Goal: Task Accomplishment & Management: Complete application form

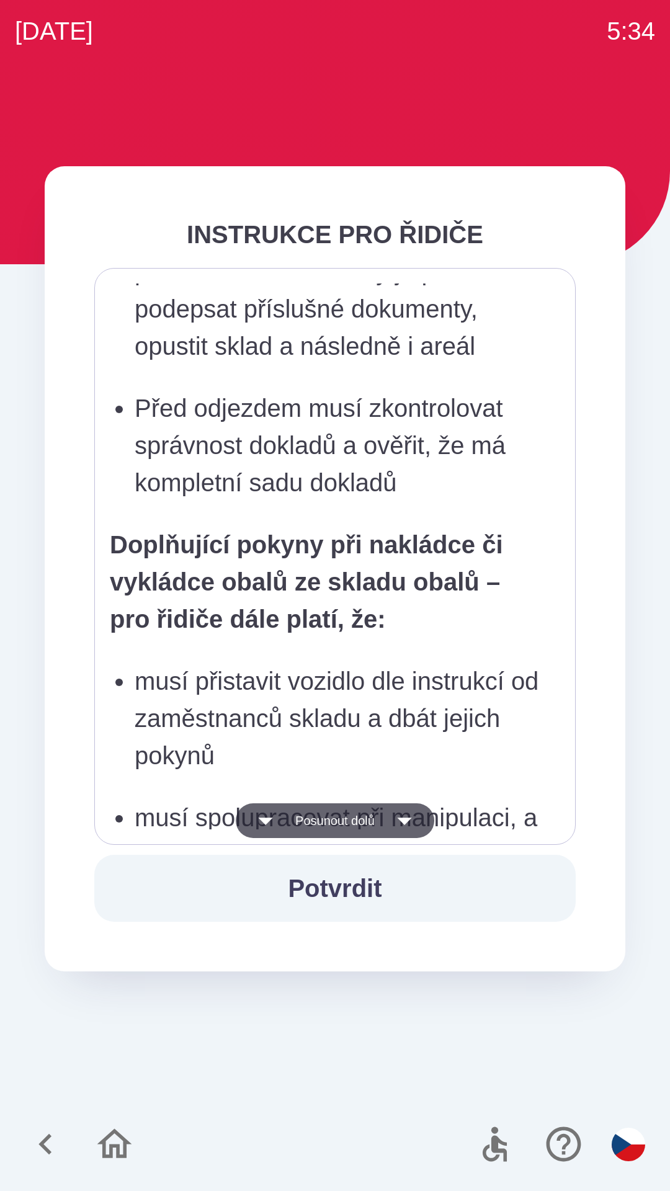
click at [287, 365] on p "po dokončení nakládky je povinen podepsat příslušné dokumenty, opustit sklad a …" at bounding box center [339, 309] width 408 height 112
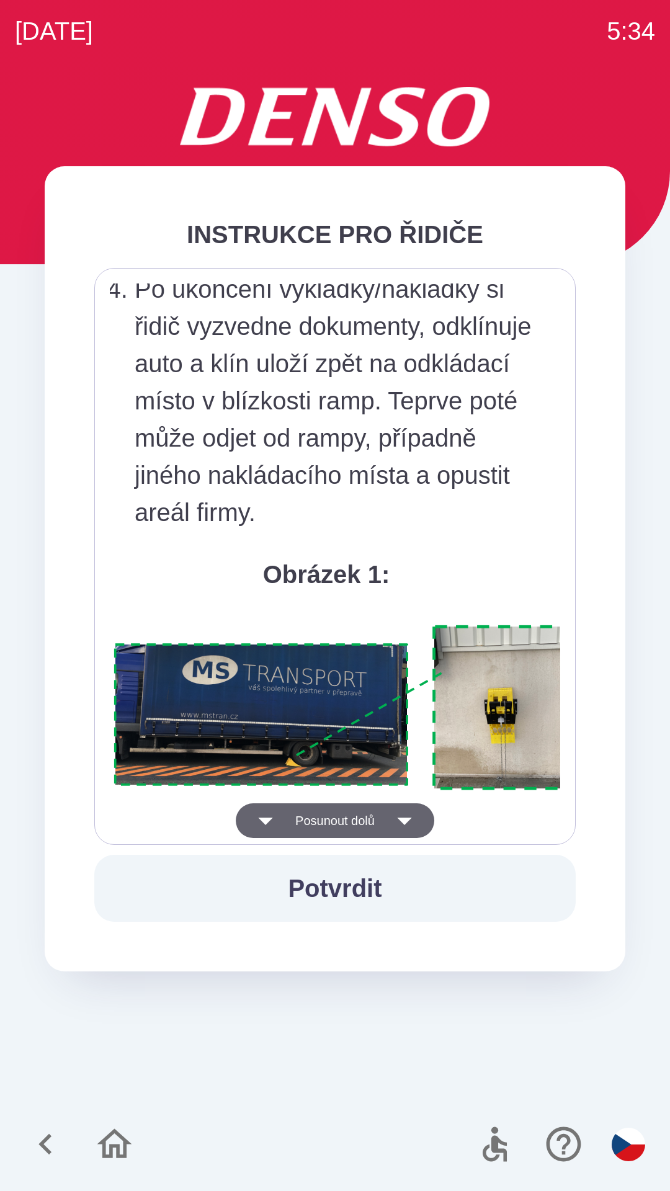
scroll to position [6971, 0]
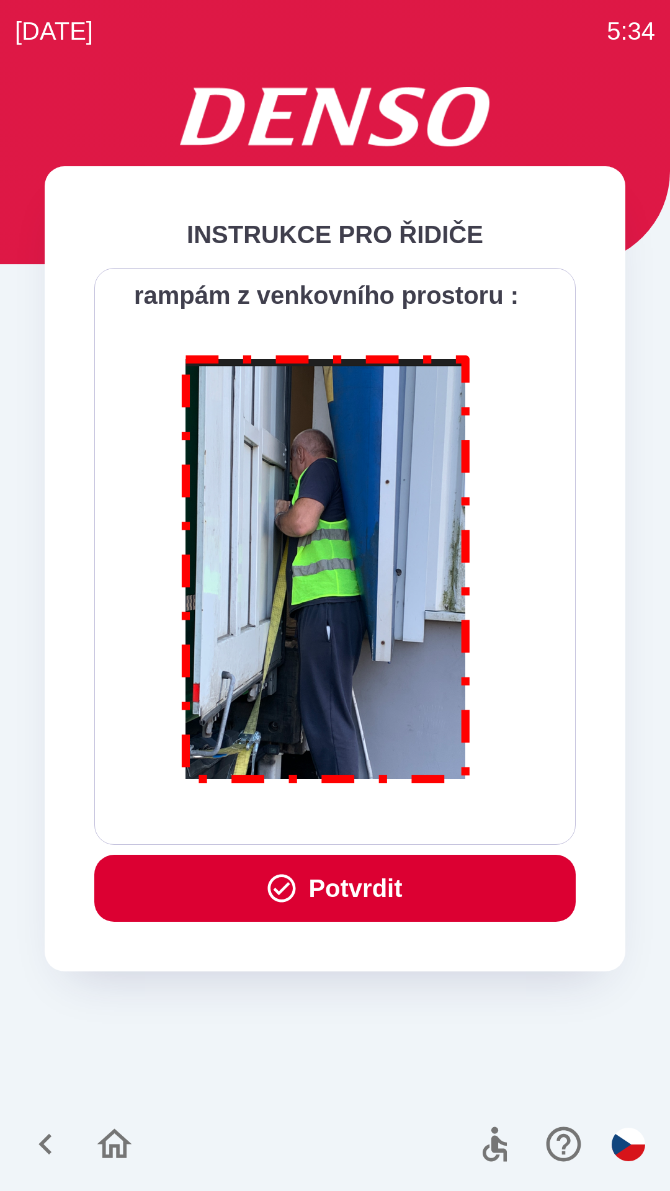
click at [318, 877] on button "Potvrdit" at bounding box center [334, 888] width 481 height 67
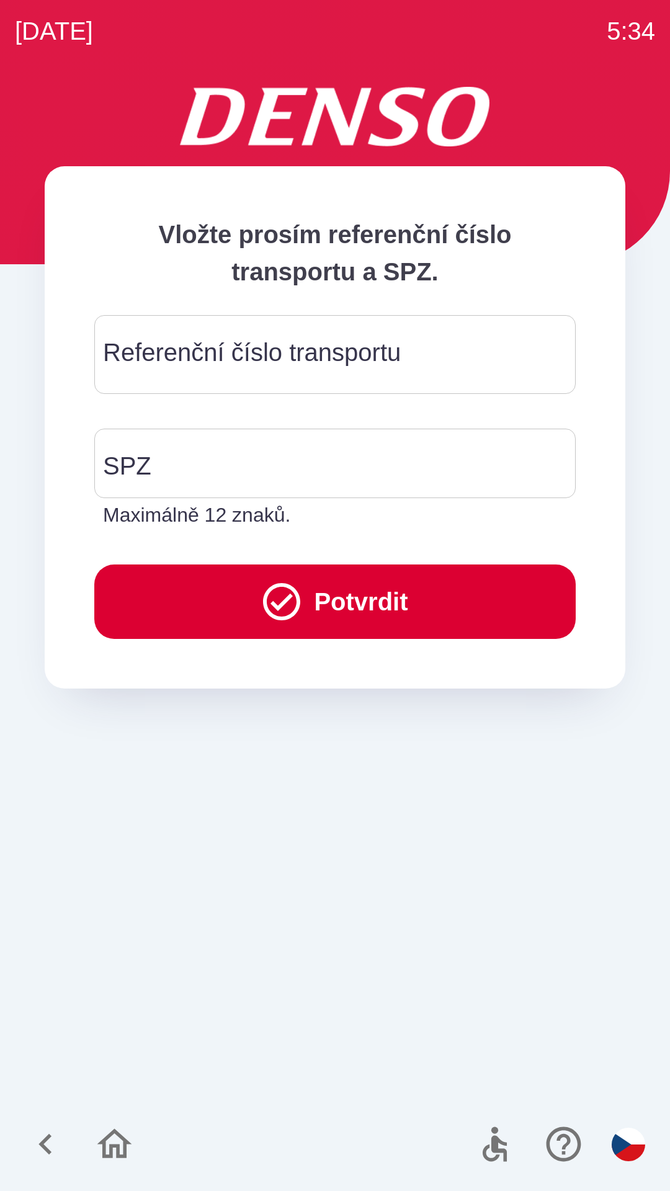
click at [171, 344] on div "Referenční číslo transportu Referenční číslo transportu" at bounding box center [334, 354] width 481 height 79
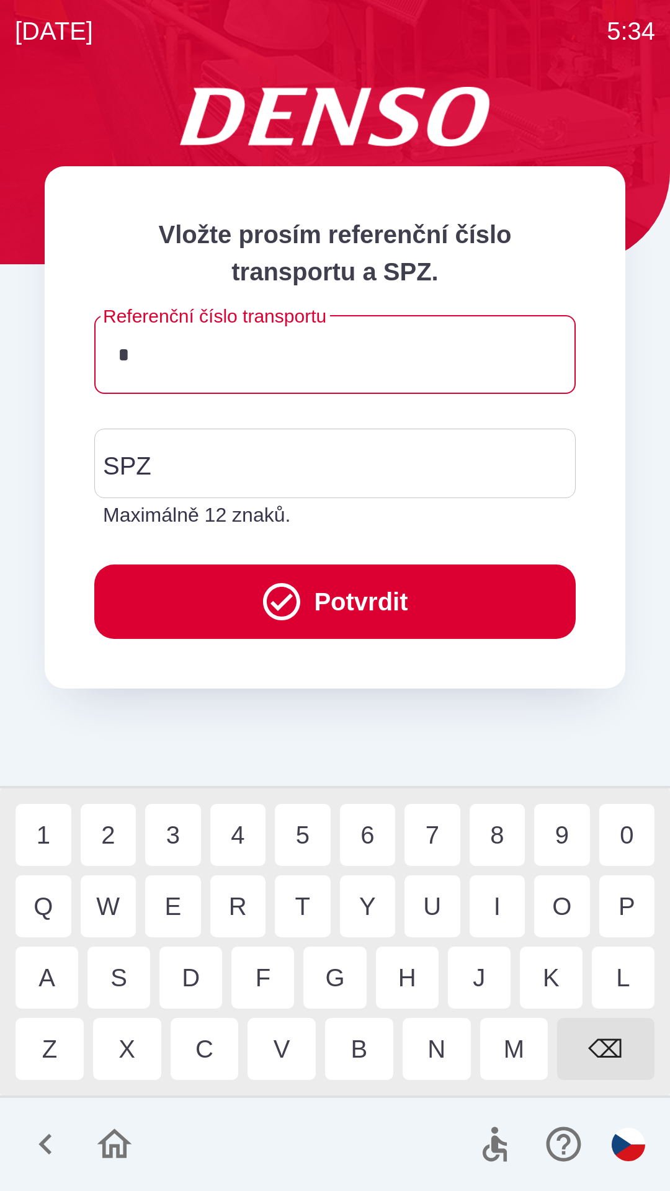
click at [547, 973] on div "K" at bounding box center [551, 978] width 63 height 62
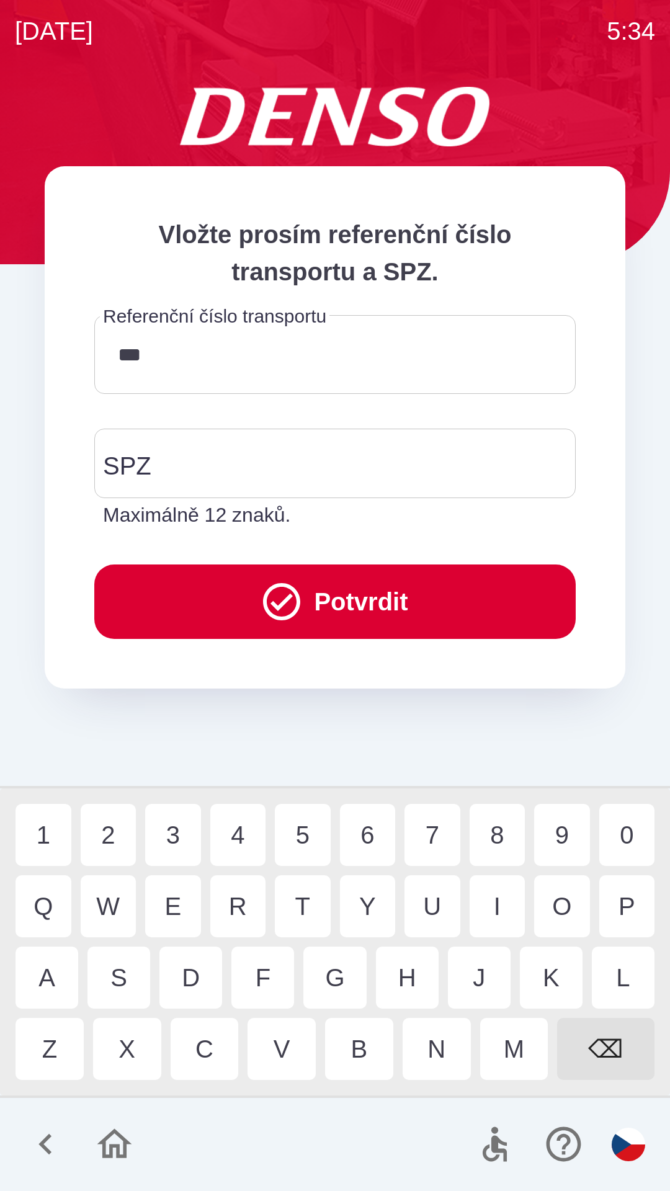
click at [54, 817] on div "1" at bounding box center [44, 835] width 56 height 62
type input "******"
click at [182, 460] on input "SPZ" at bounding box center [326, 463] width 452 height 58
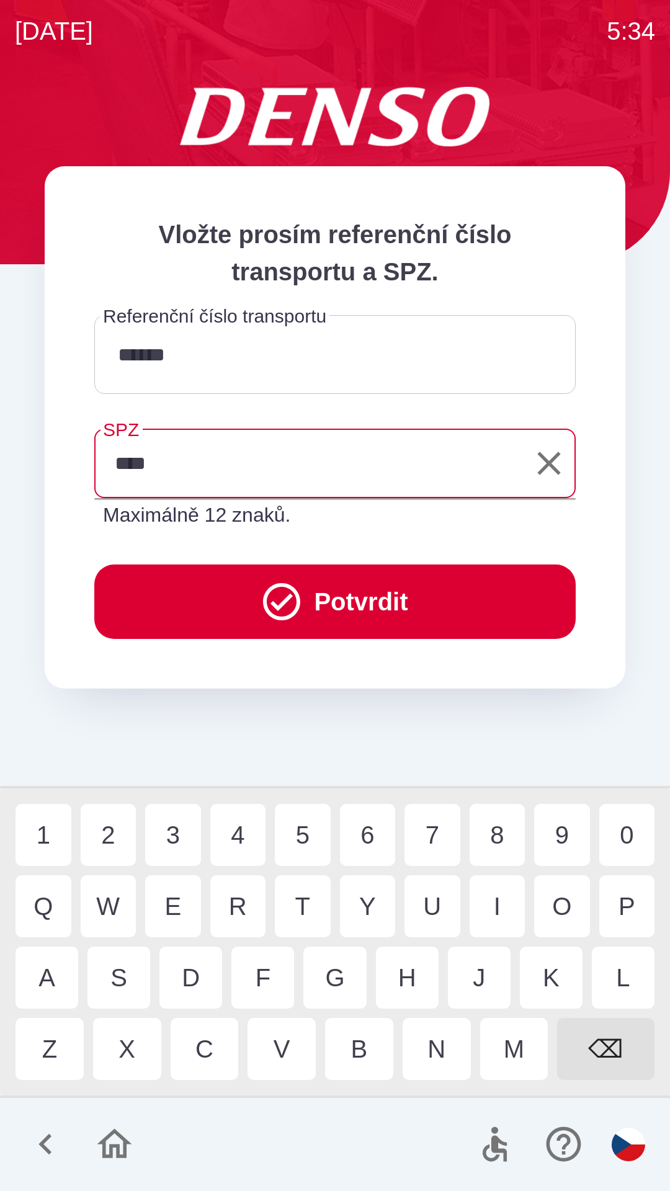
click at [169, 824] on div "3" at bounding box center [173, 835] width 56 height 62
type input "*******"
click at [214, 607] on button "Potvrdit" at bounding box center [334, 601] width 481 height 74
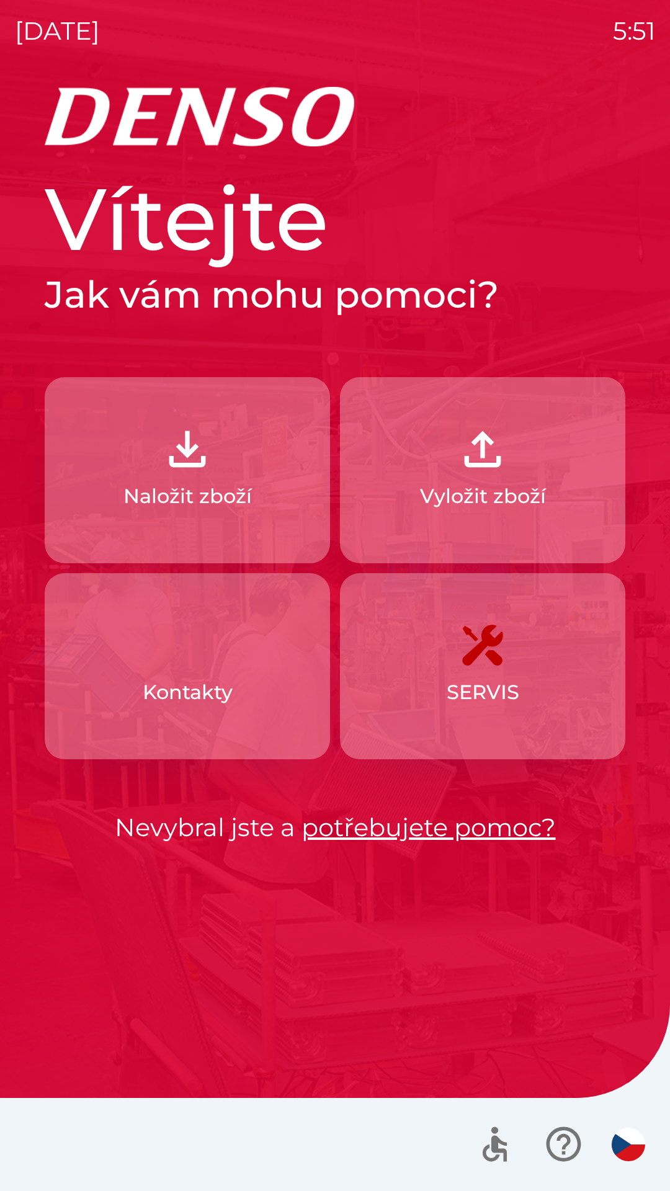
click at [485, 476] on img "button" at bounding box center [482, 449] width 55 height 55
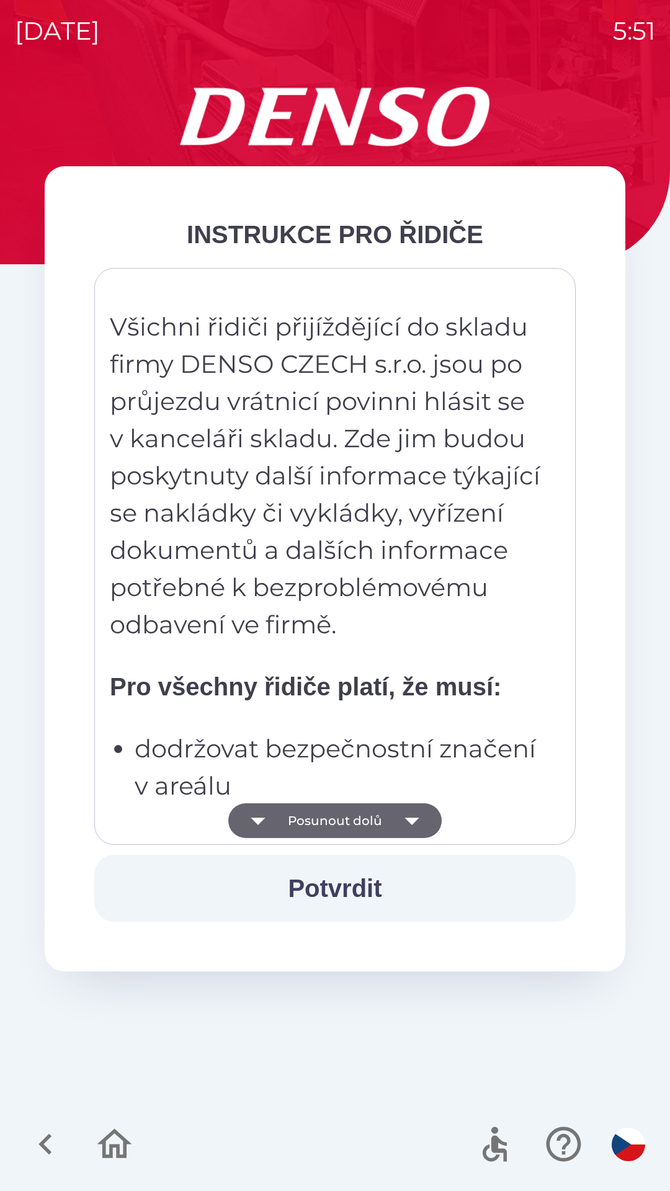
click at [417, 819] on icon "button" at bounding box center [412, 820] width 35 height 35
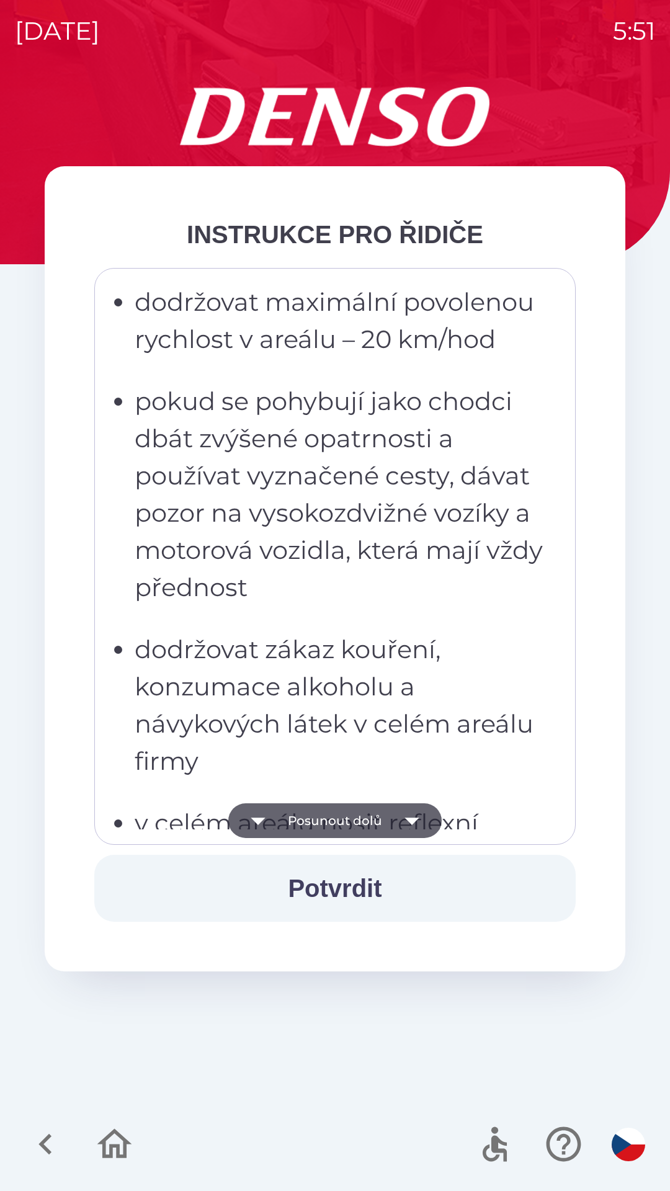
click at [421, 824] on icon "button" at bounding box center [412, 820] width 35 height 35
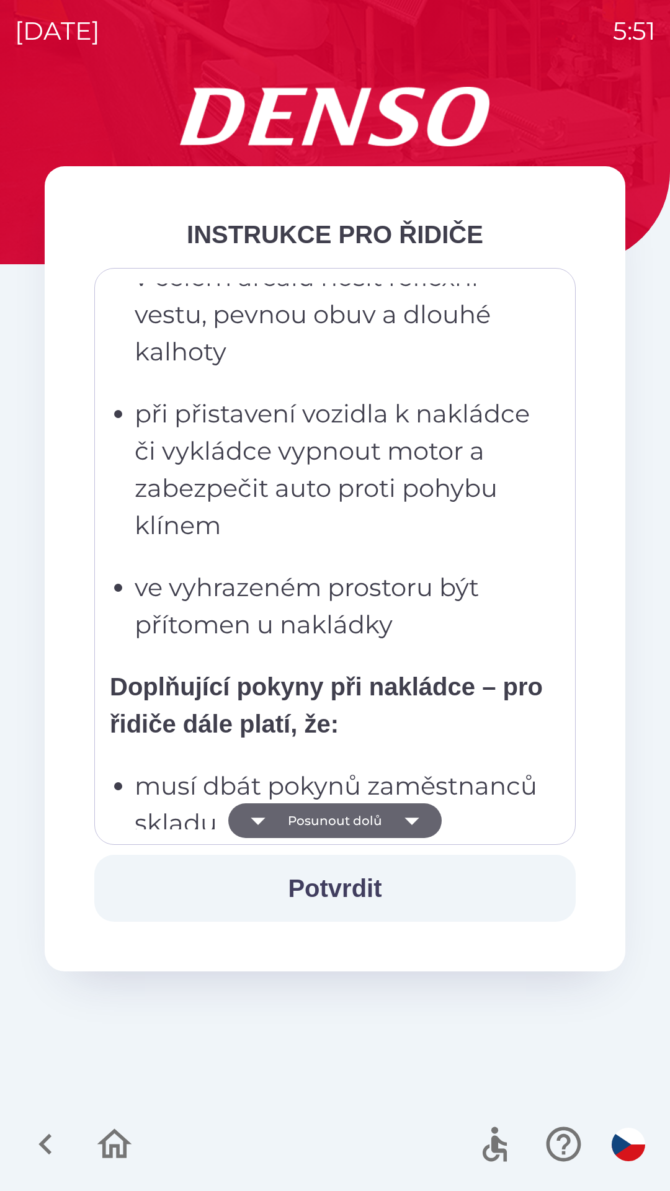
click at [413, 823] on icon "button" at bounding box center [411, 821] width 14 height 7
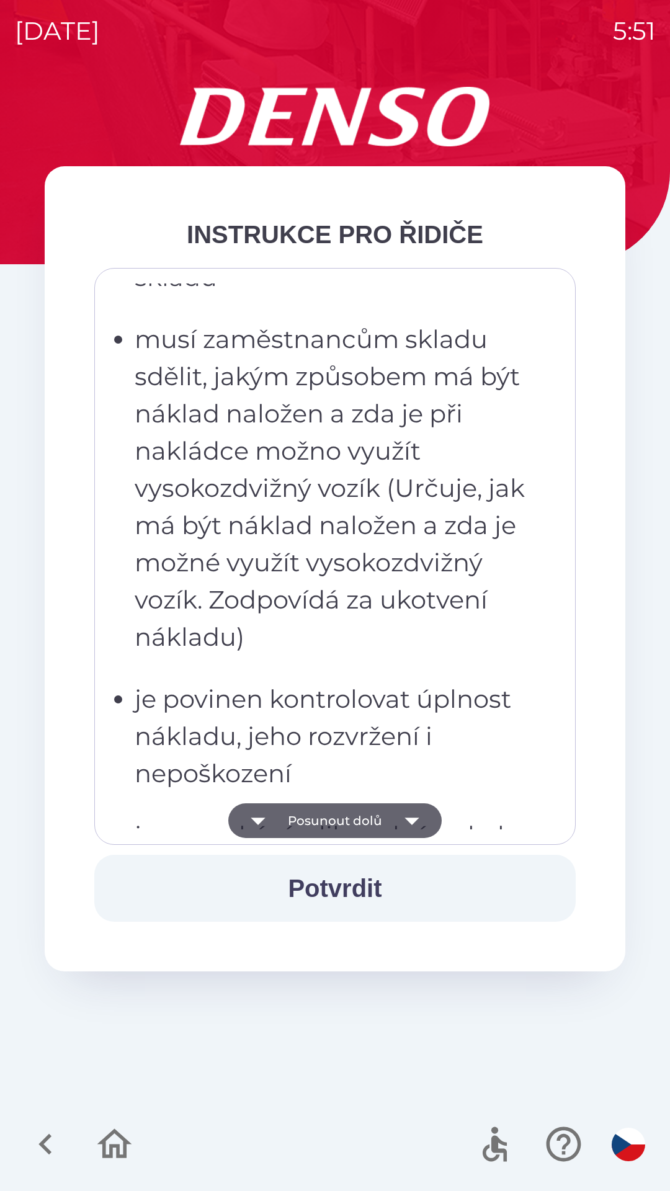
click at [415, 814] on icon "button" at bounding box center [412, 820] width 35 height 35
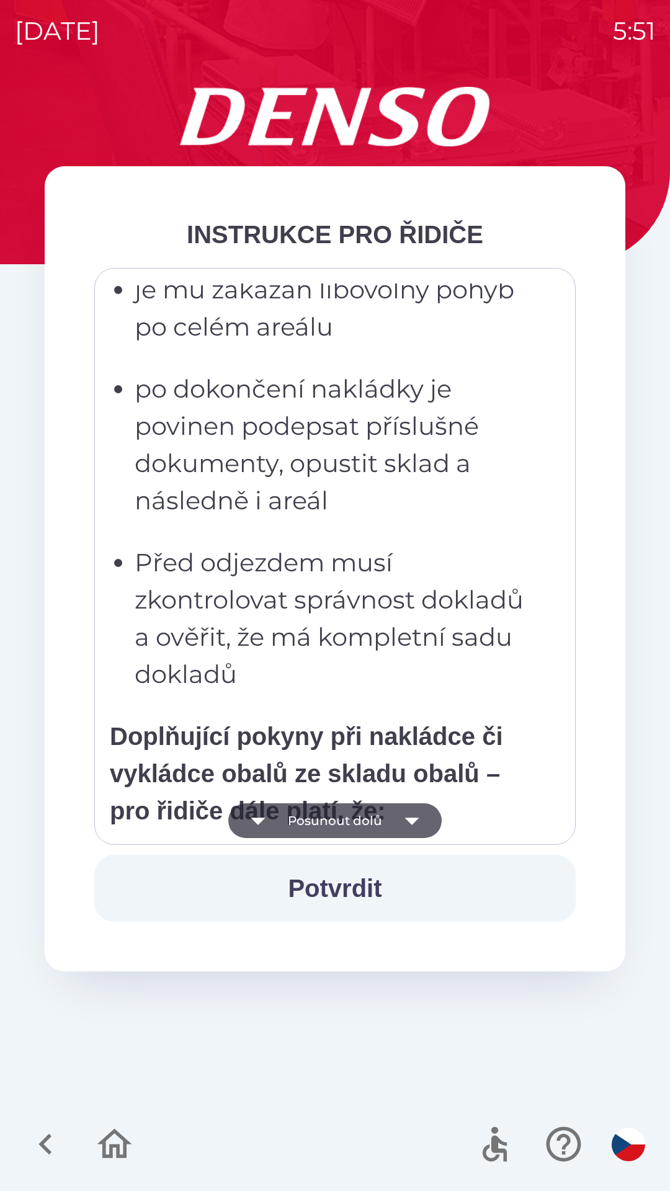
click at [411, 817] on icon "button" at bounding box center [412, 820] width 35 height 35
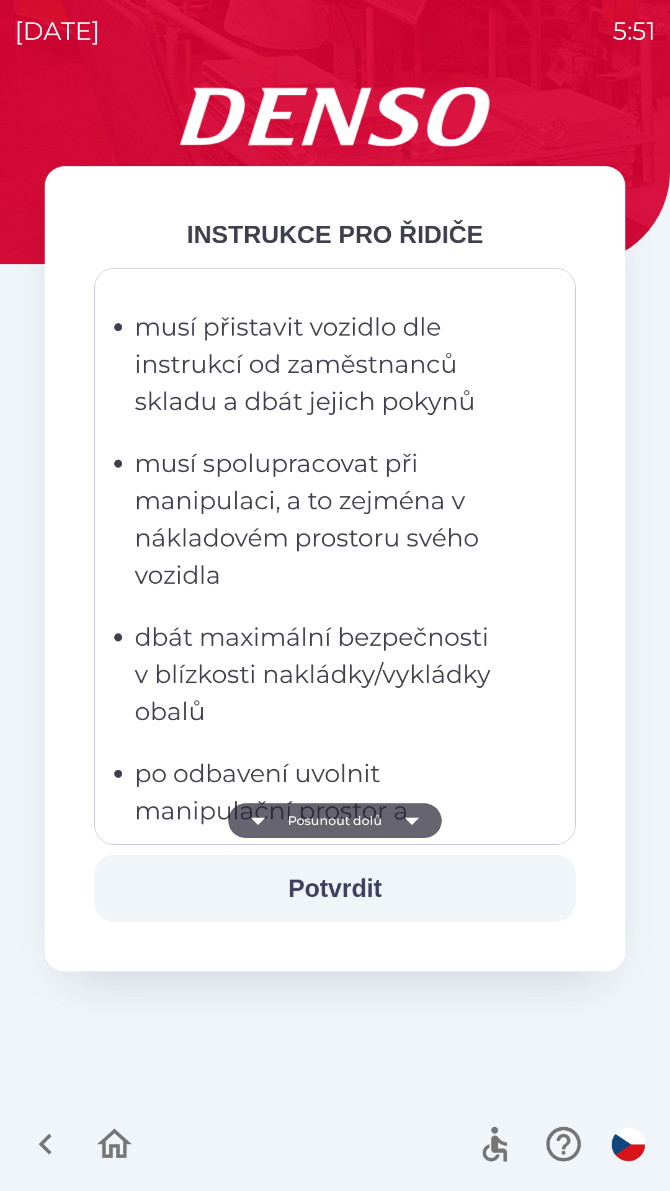
click at [410, 814] on icon "button" at bounding box center [412, 820] width 35 height 35
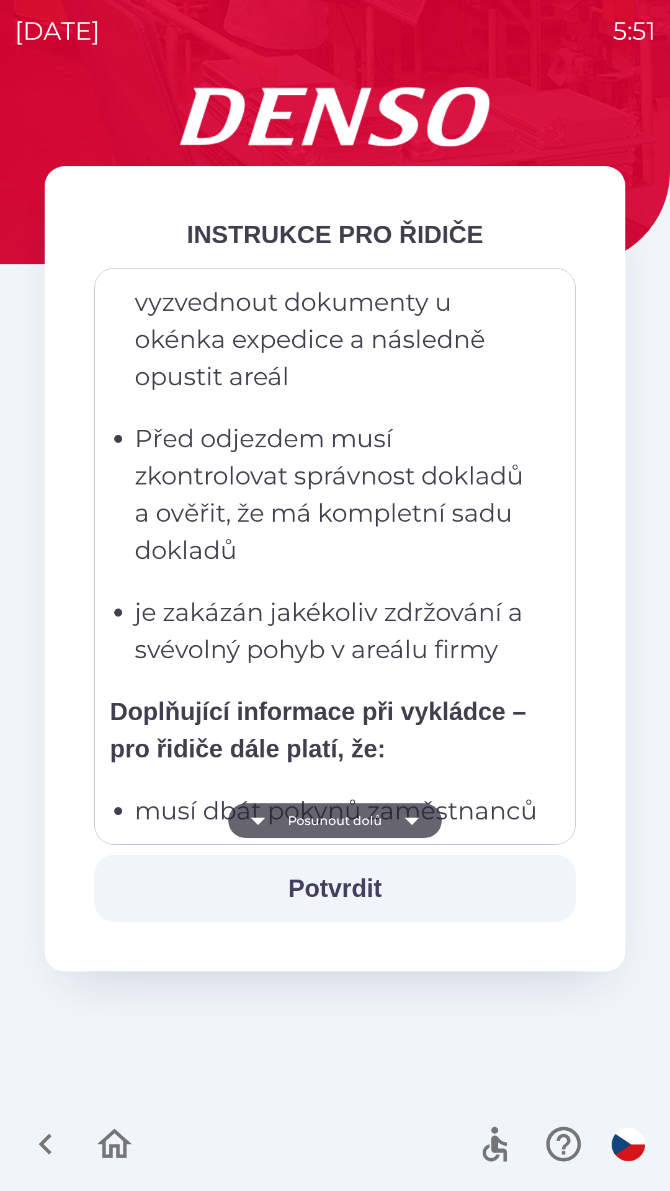
click at [410, 816] on icon "button" at bounding box center [412, 820] width 35 height 35
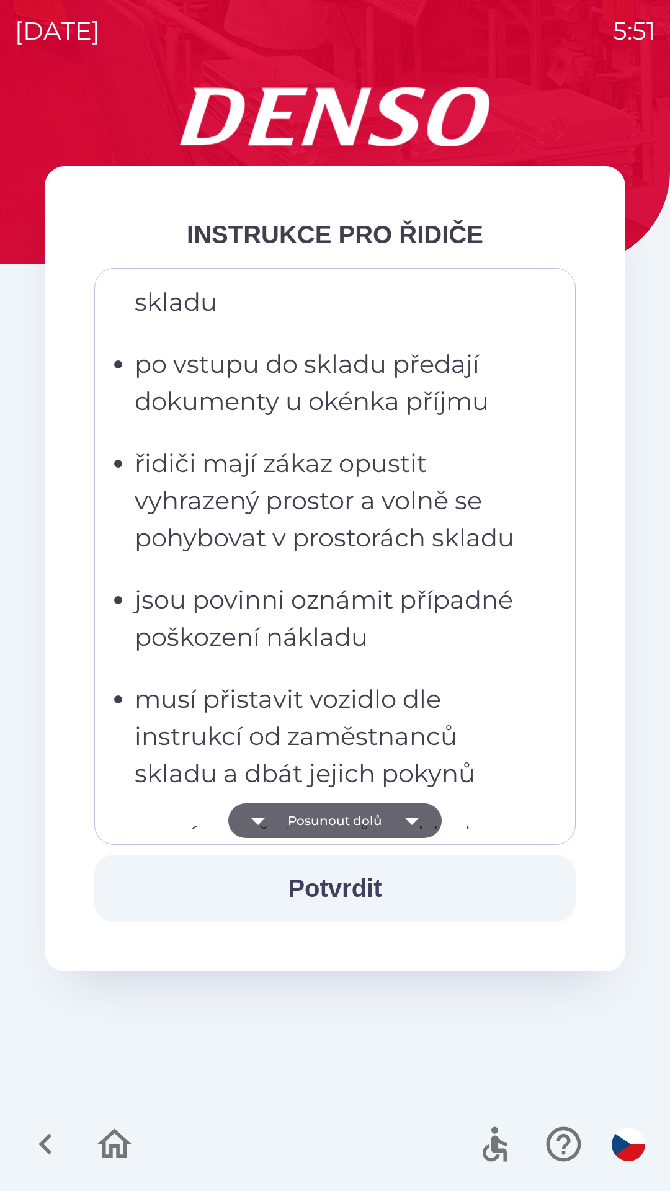
click at [410, 818] on icon "button" at bounding box center [412, 820] width 35 height 35
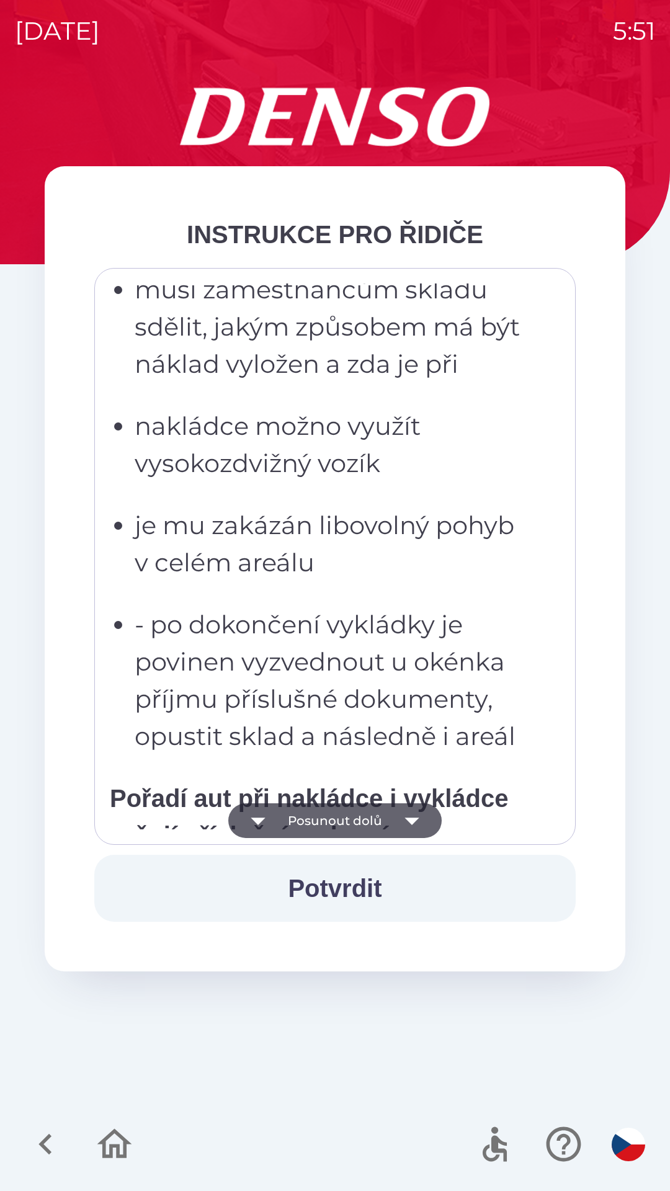
click at [411, 813] on icon "button" at bounding box center [412, 820] width 35 height 35
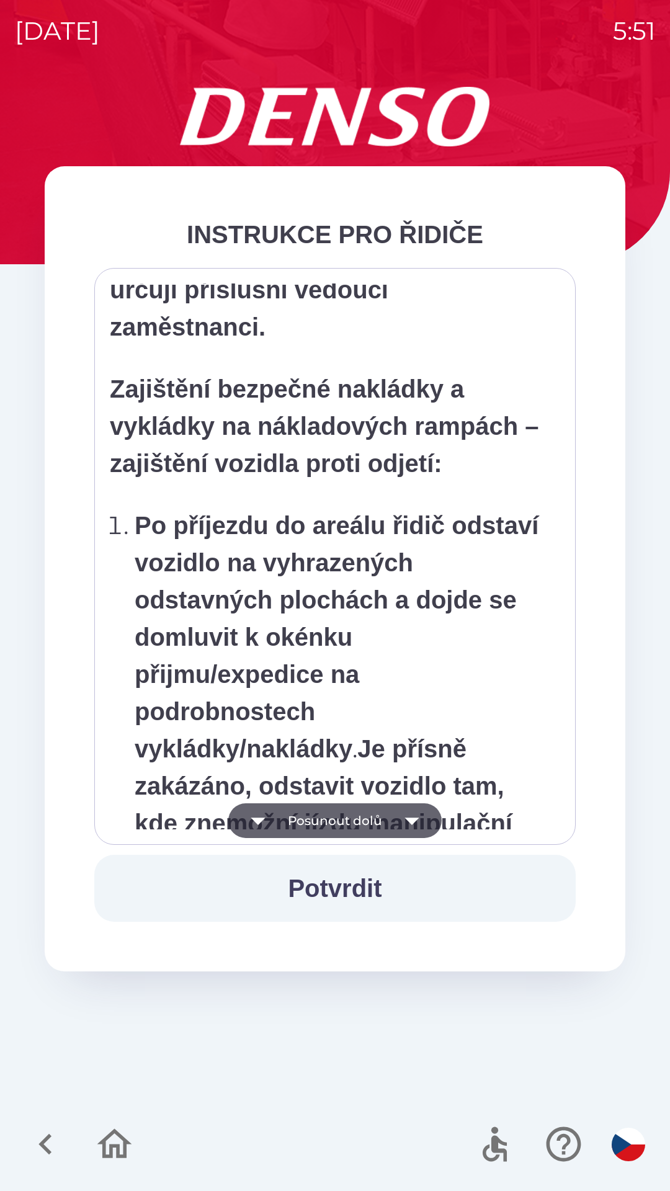
click at [352, 890] on button "Potvrdit" at bounding box center [334, 888] width 481 height 67
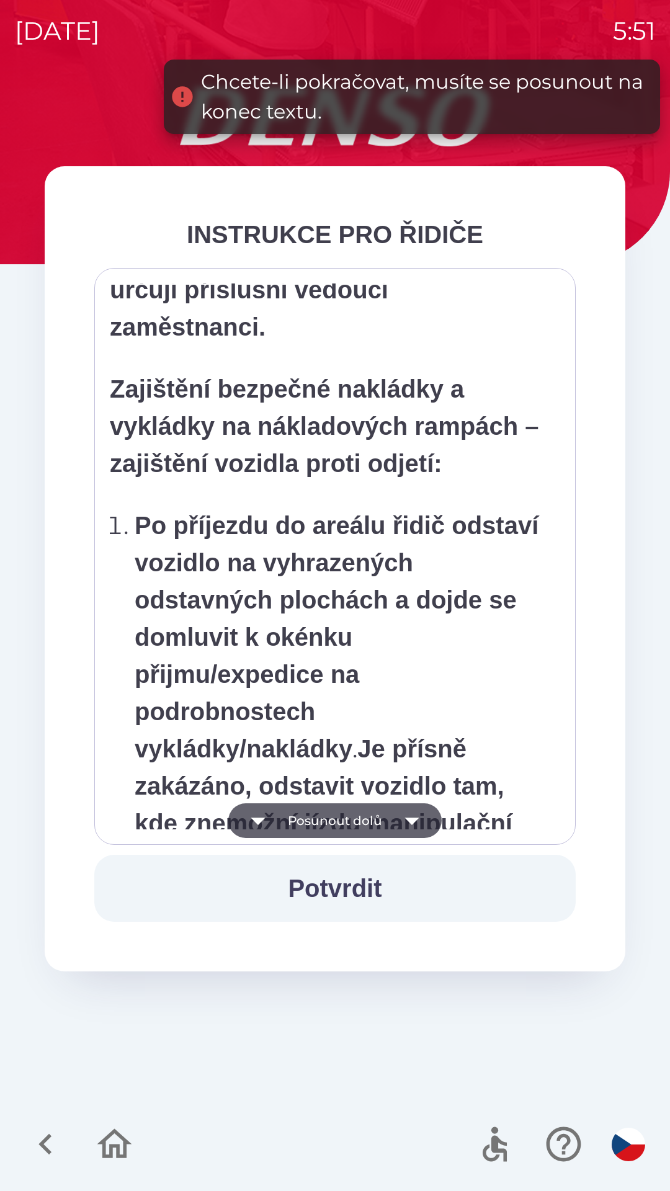
click at [409, 818] on icon "button" at bounding box center [412, 820] width 35 height 35
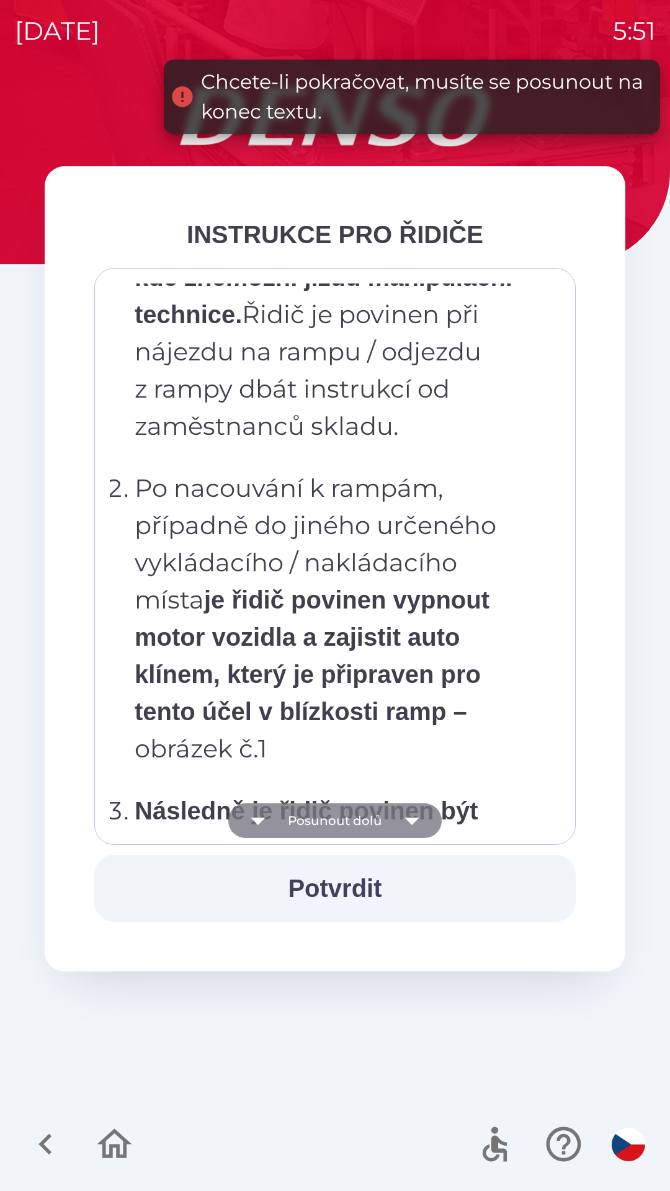
click at [406, 811] on icon "button" at bounding box center [412, 820] width 35 height 35
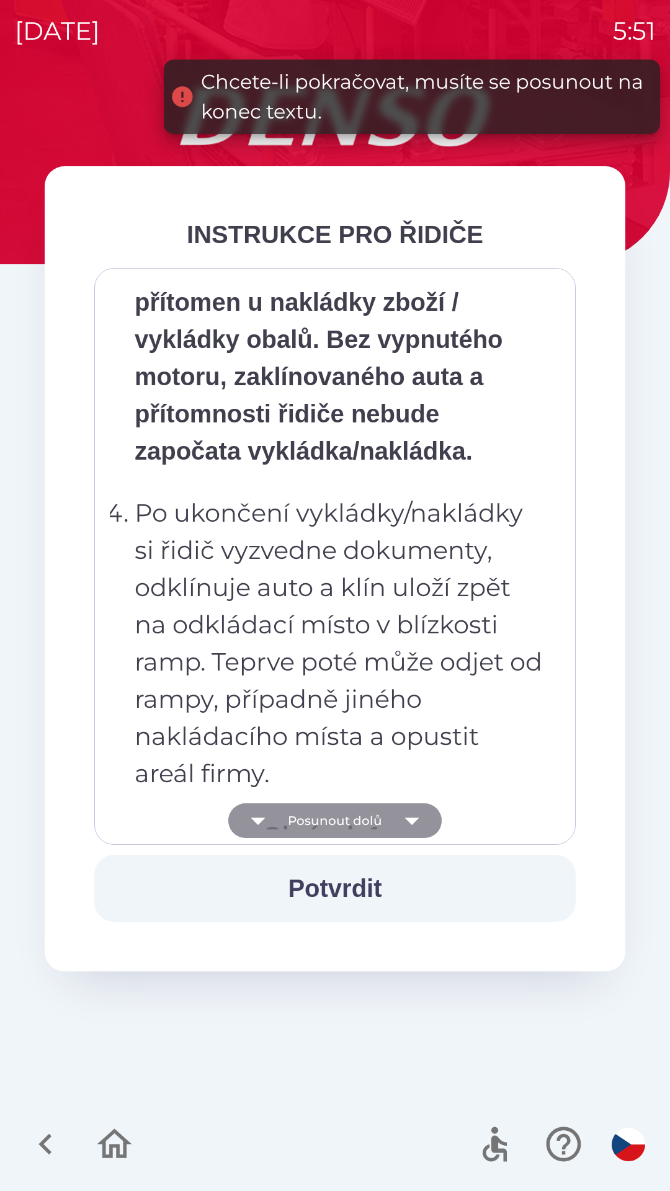
click at [404, 807] on icon "button" at bounding box center [412, 820] width 35 height 35
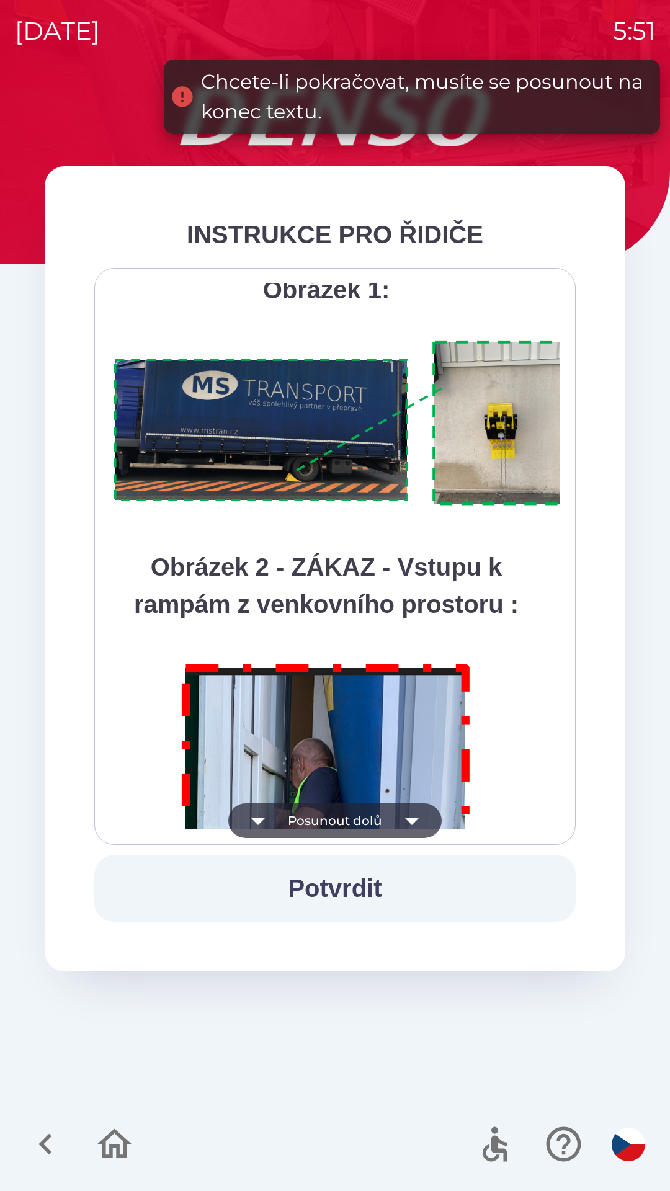
click at [405, 810] on icon "button" at bounding box center [412, 820] width 35 height 35
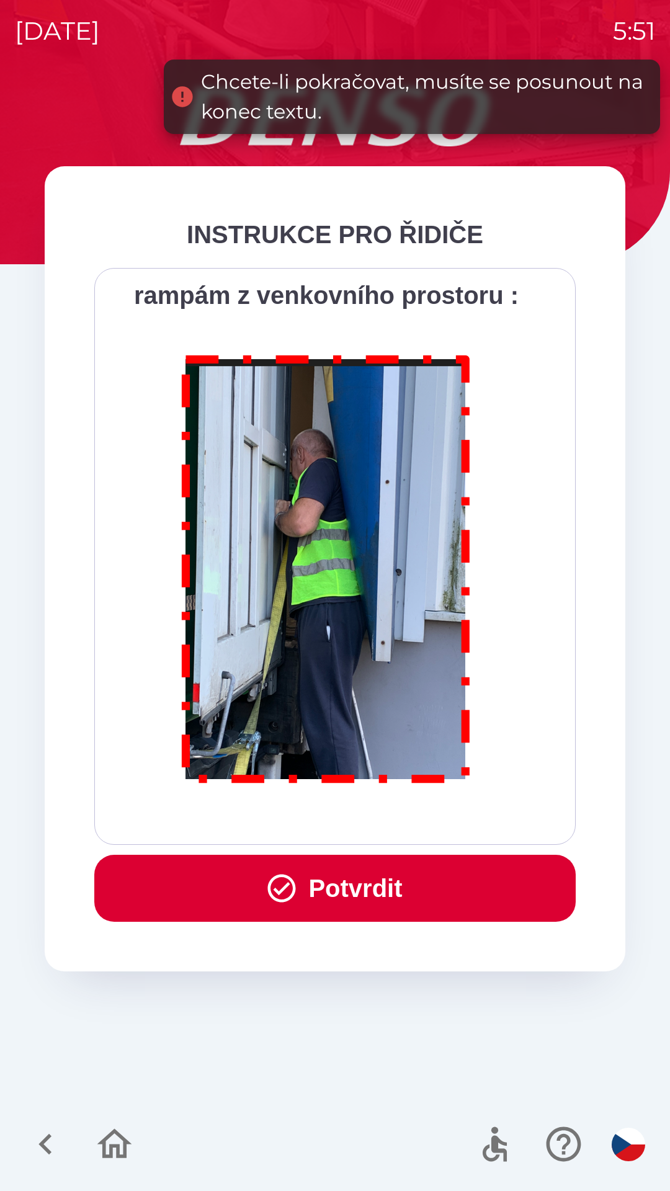
click at [407, 817] on div "Všichni řidiči přijíždějící do skladu firmy DENSO CZECH s.r.o. jsou po průjezdu…" at bounding box center [335, 556] width 450 height 546
click at [371, 890] on button "Potvrdit" at bounding box center [334, 888] width 481 height 67
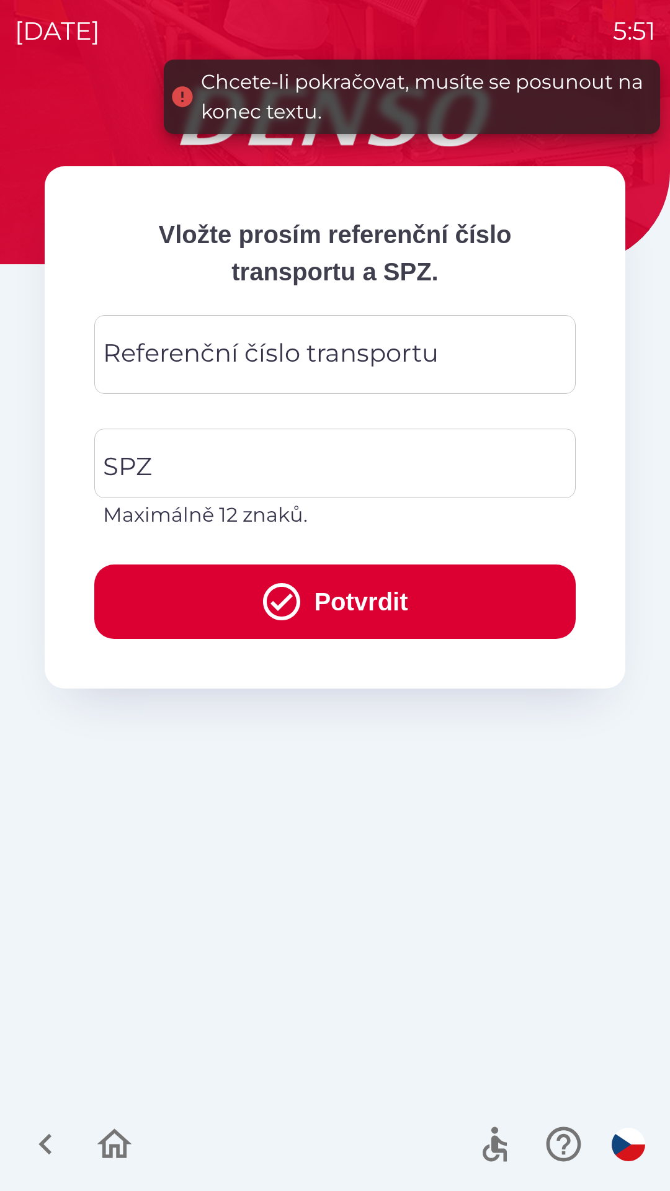
click at [315, 357] on div "Referenční číslo transportu Referenční číslo transportu" at bounding box center [334, 354] width 481 height 79
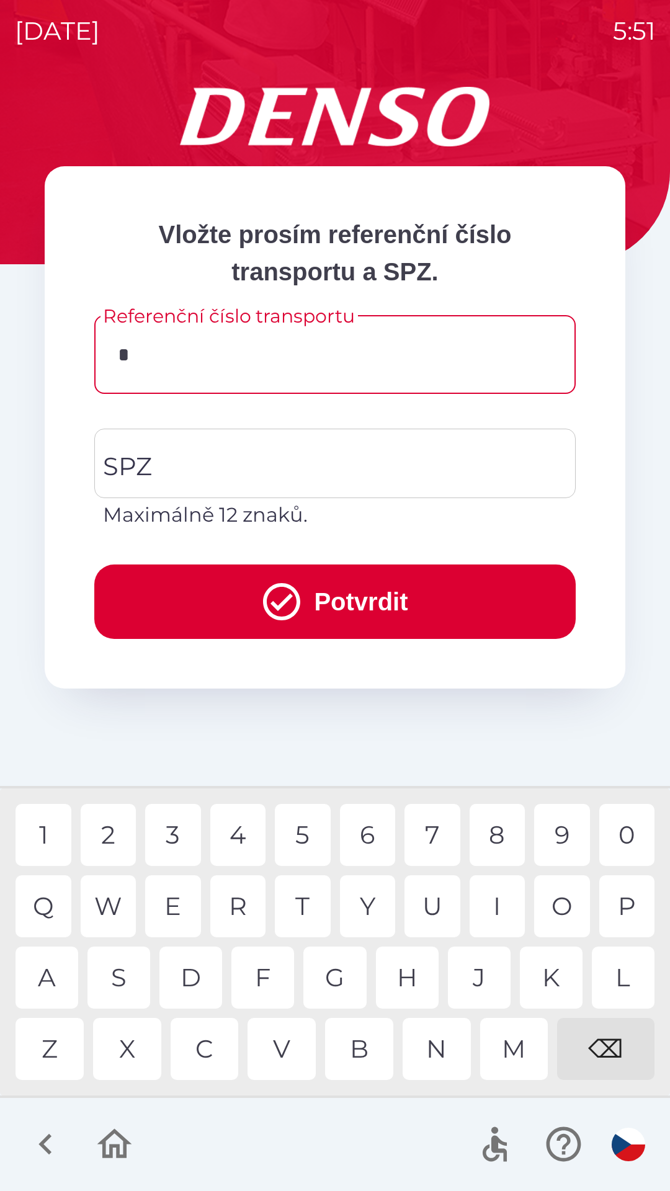
click at [132, 981] on div "S" at bounding box center [118, 978] width 63 height 62
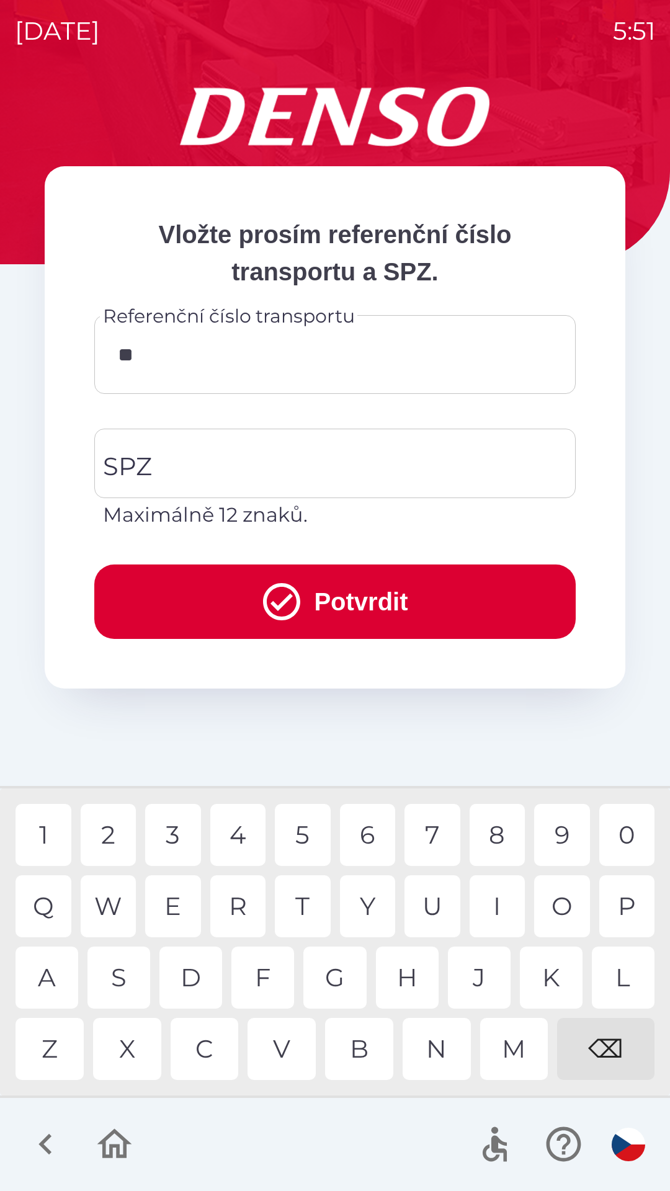
click at [622, 832] on div "0" at bounding box center [627, 835] width 56 height 62
click at [306, 834] on div "5" at bounding box center [303, 835] width 56 height 62
click at [565, 832] on div "9" at bounding box center [562, 835] width 56 height 62
type input "*******"
click at [51, 832] on div "1" at bounding box center [44, 835] width 56 height 62
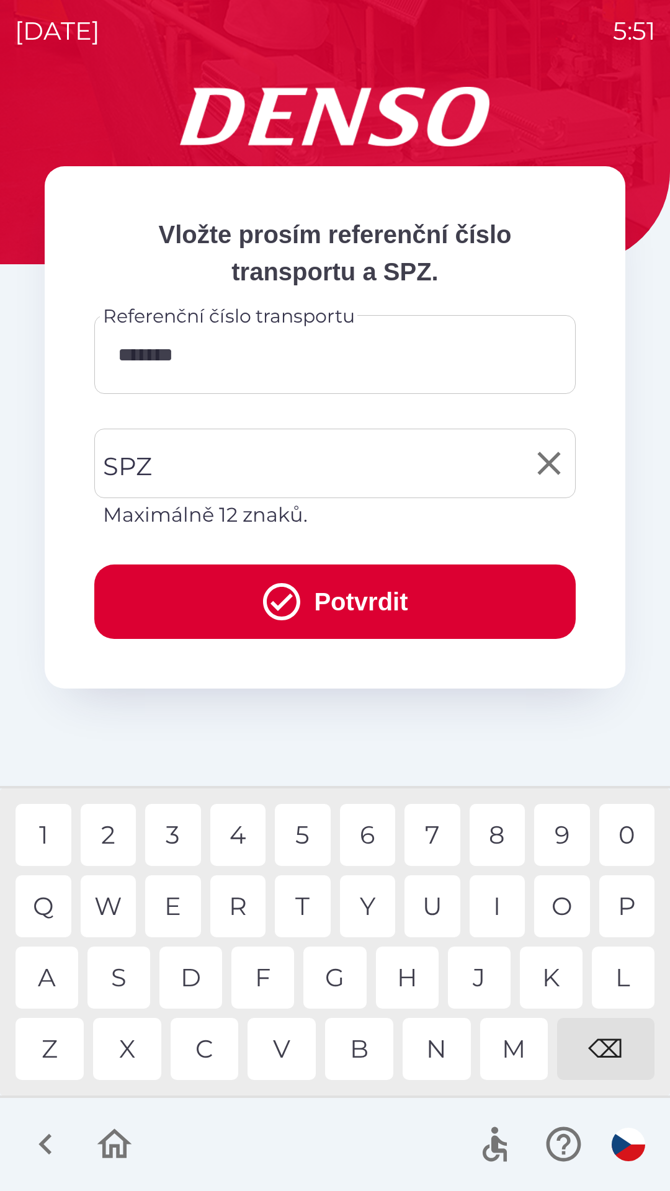
click at [236, 460] on input "SPZ" at bounding box center [326, 463] width 452 height 58
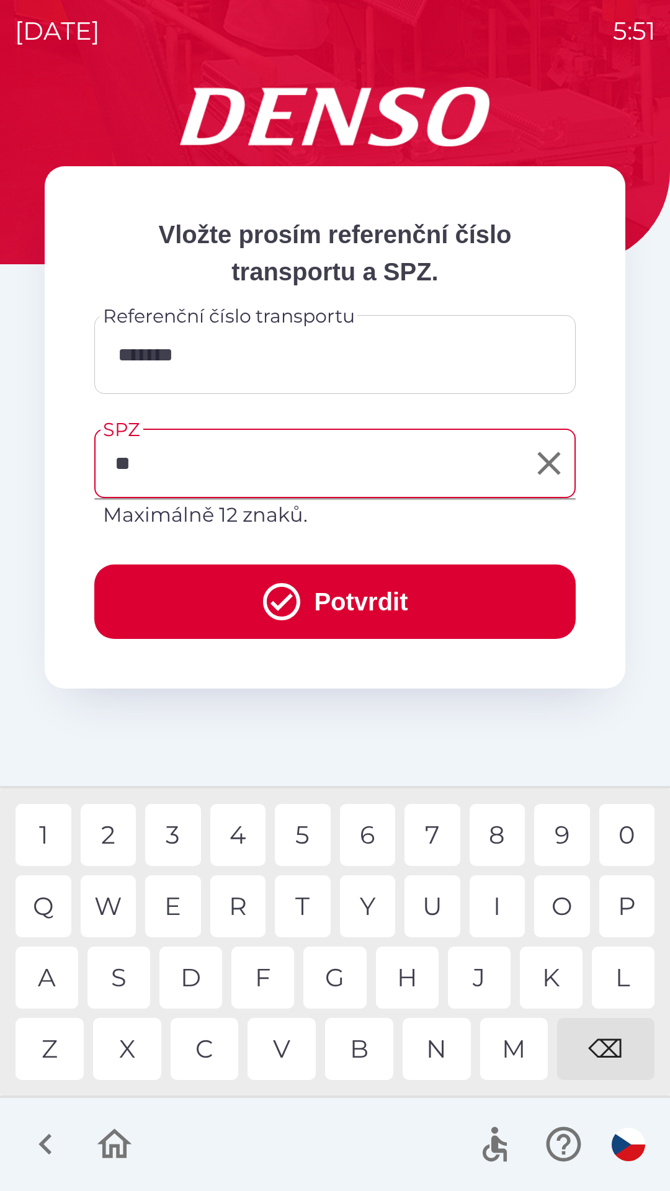
click at [131, 974] on div "S" at bounding box center [118, 978] width 63 height 62
type input "*******"
click at [372, 594] on button "Potvrdit" at bounding box center [334, 601] width 481 height 74
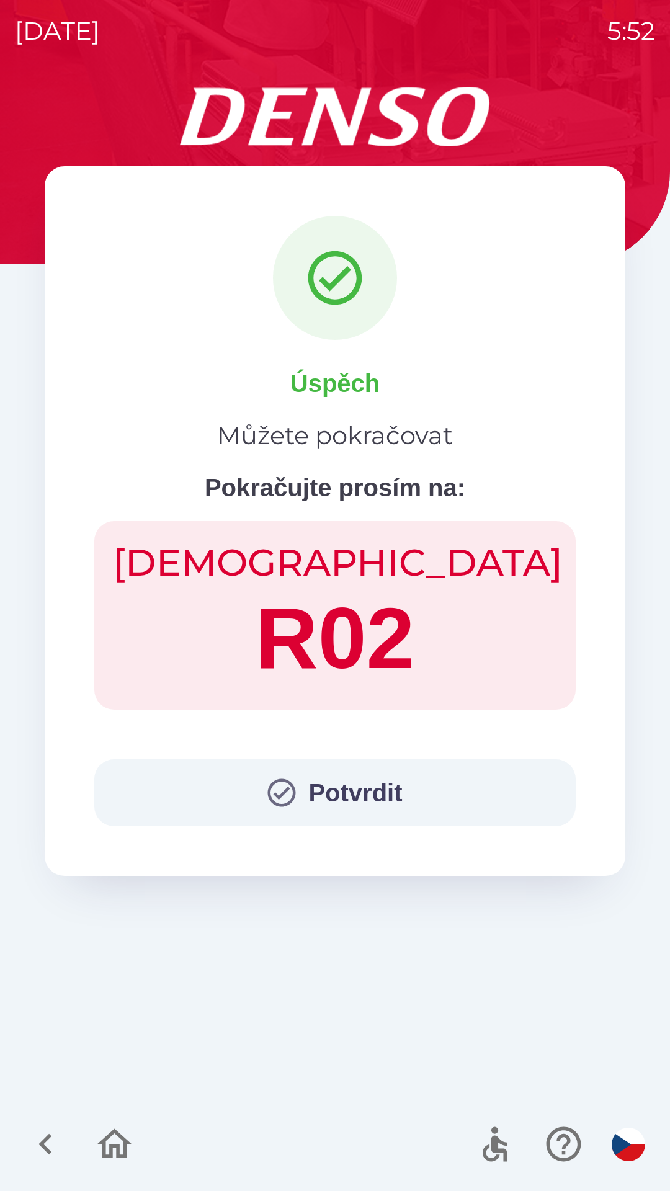
click at [338, 795] on button "Potvrdit" at bounding box center [334, 792] width 481 height 67
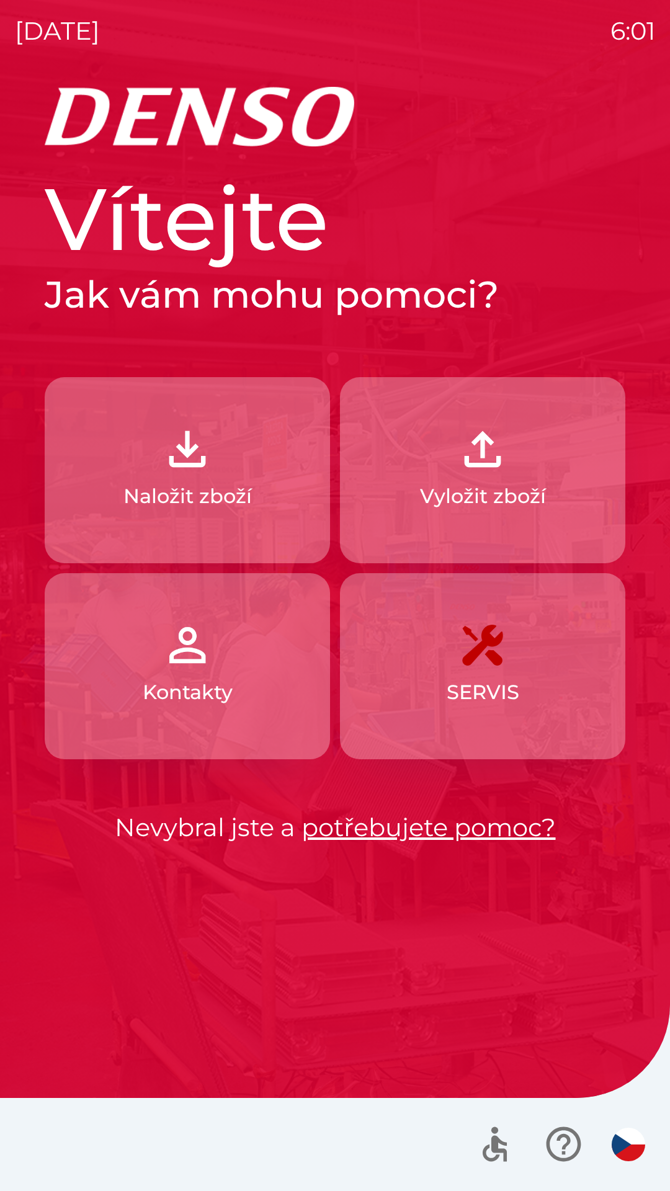
click at [494, 491] on p "Vyložit zboží" at bounding box center [483, 496] width 126 height 30
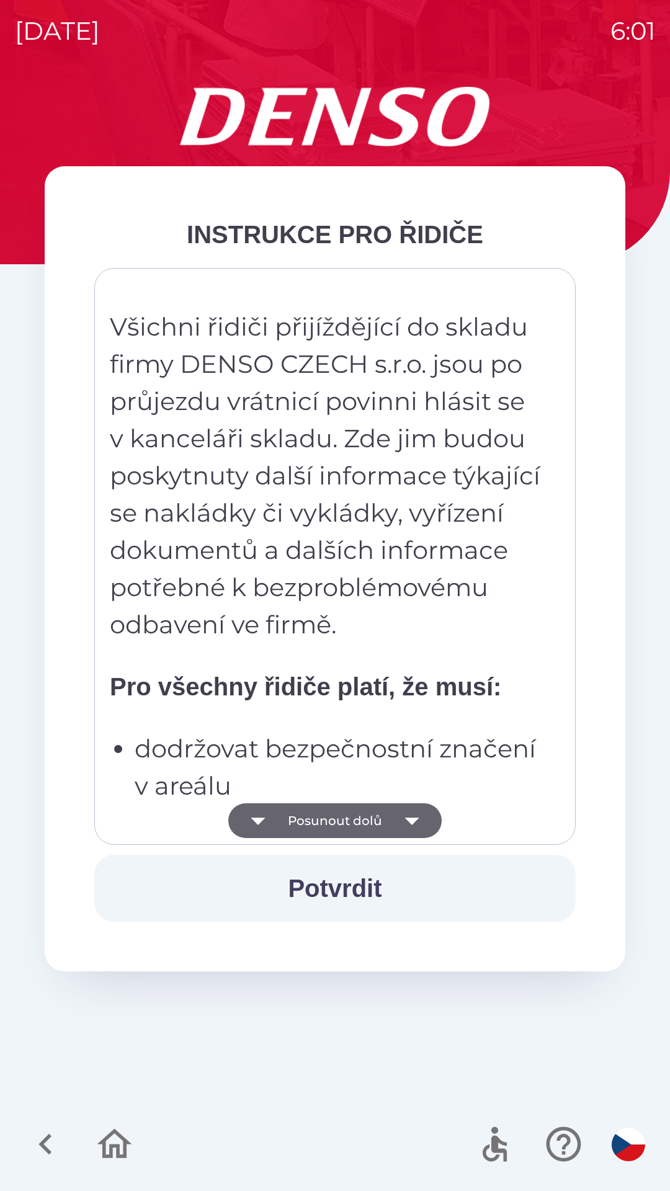
click at [364, 897] on button "Potvrdit" at bounding box center [334, 888] width 481 height 67
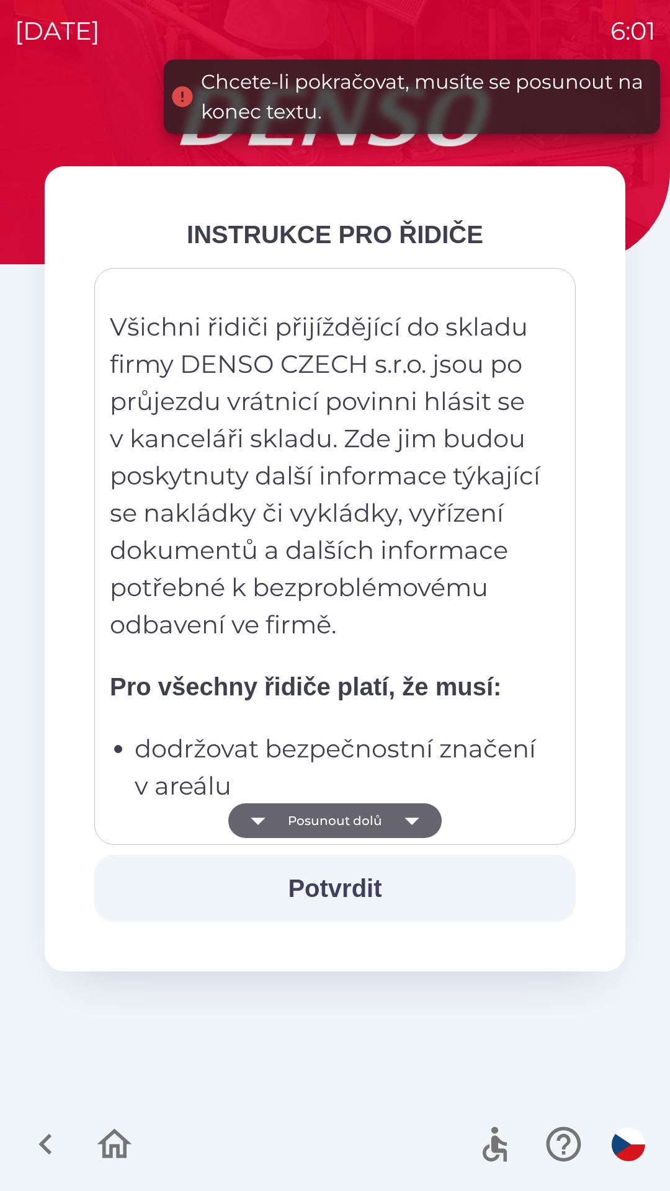
click at [417, 823] on icon "button" at bounding box center [412, 820] width 35 height 35
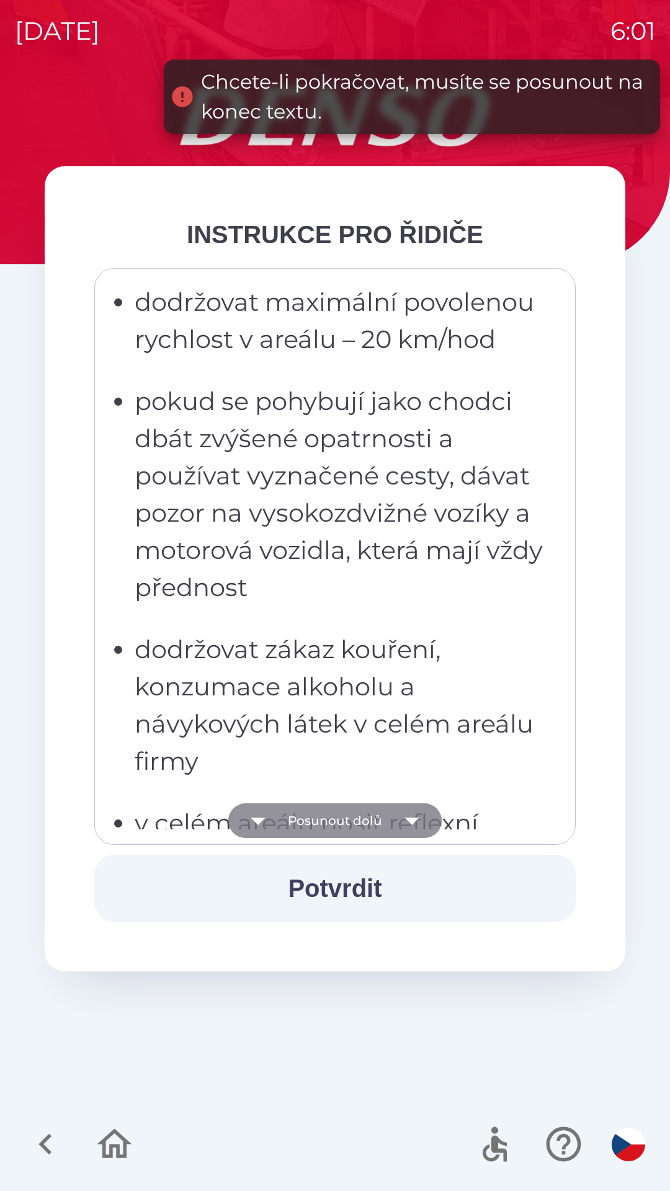
click at [414, 818] on icon "button" at bounding box center [412, 820] width 35 height 35
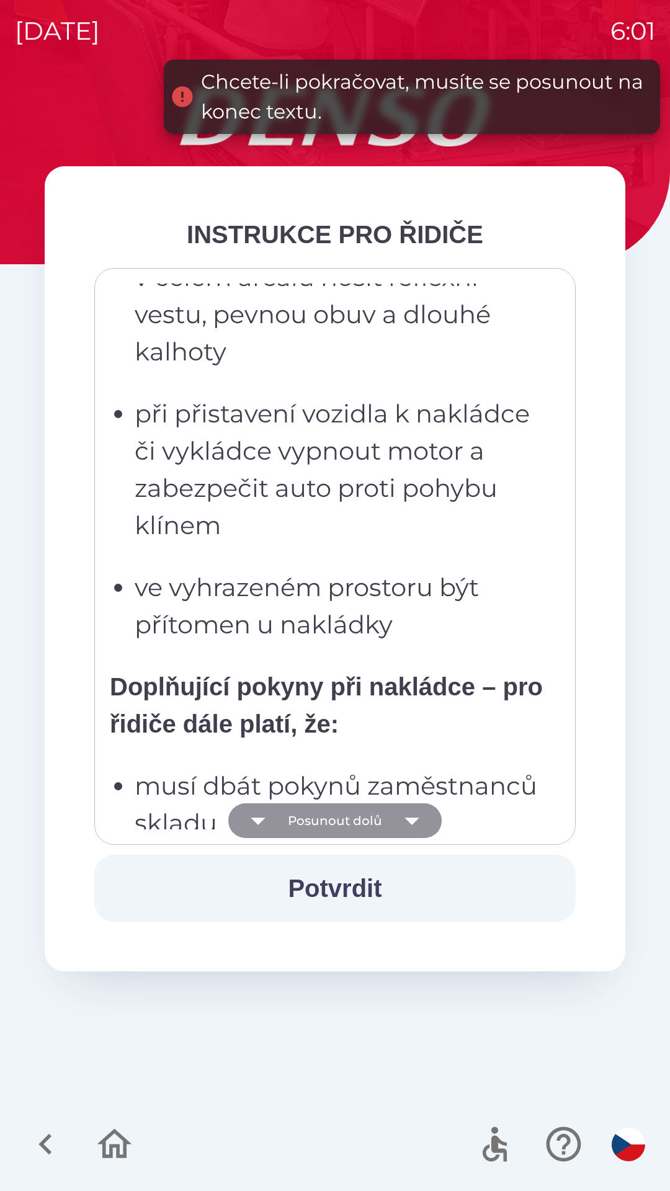
click at [404, 822] on icon "button" at bounding box center [412, 820] width 35 height 35
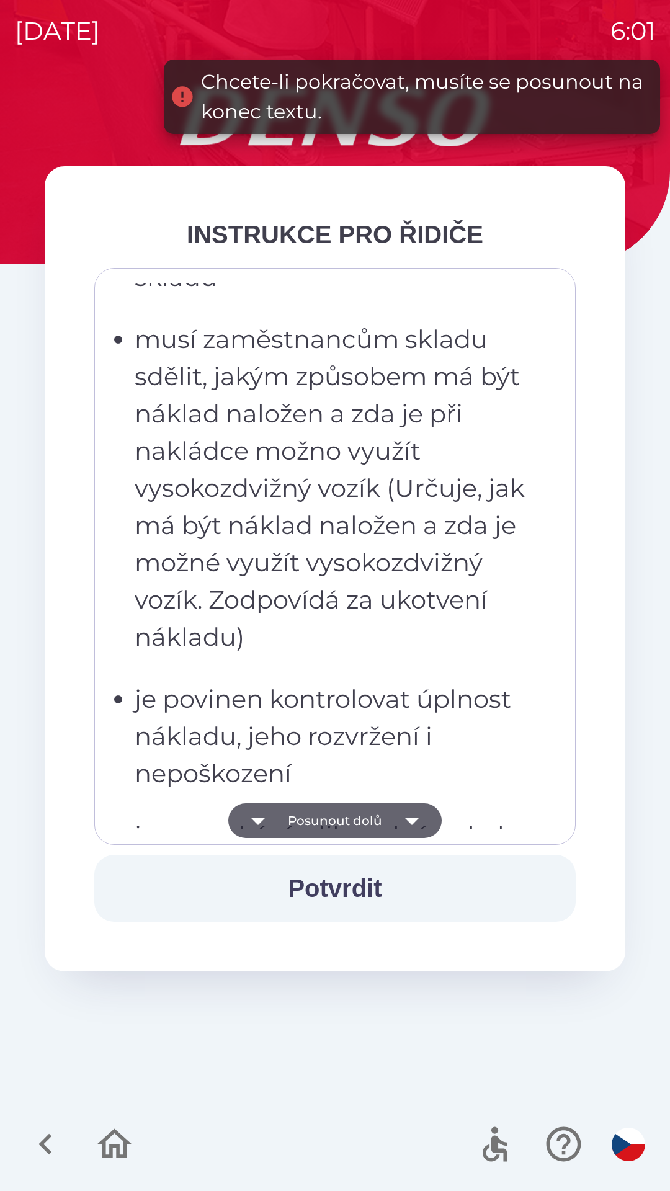
click at [401, 819] on icon "button" at bounding box center [412, 820] width 35 height 35
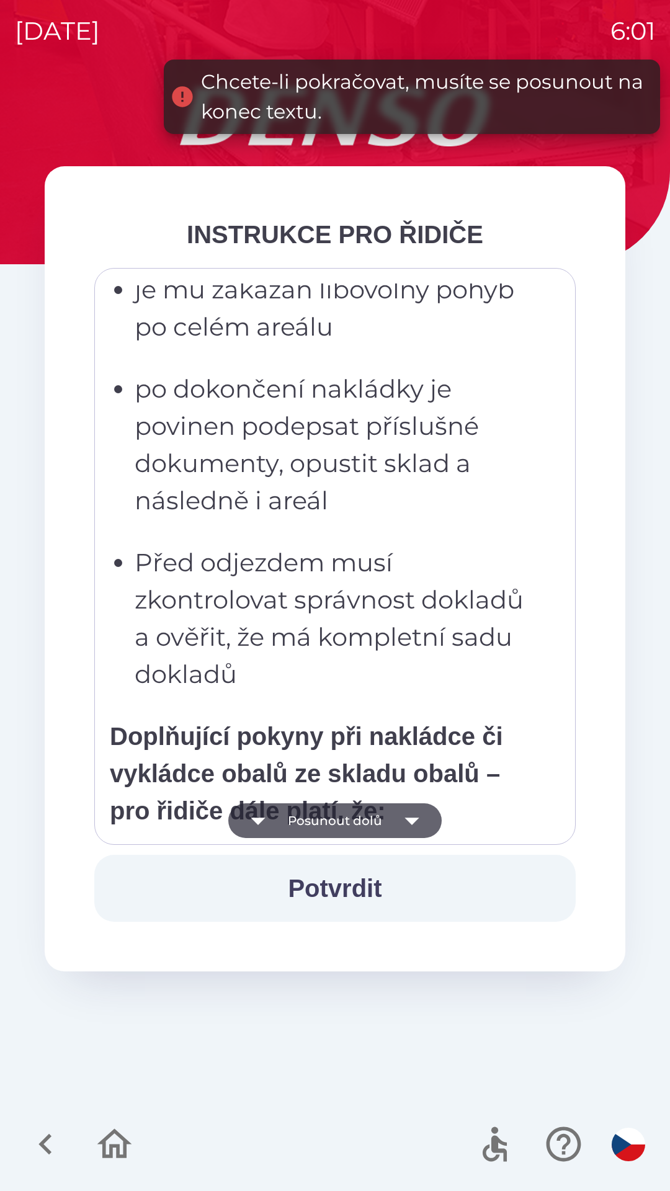
click at [396, 824] on icon "button" at bounding box center [412, 820] width 35 height 35
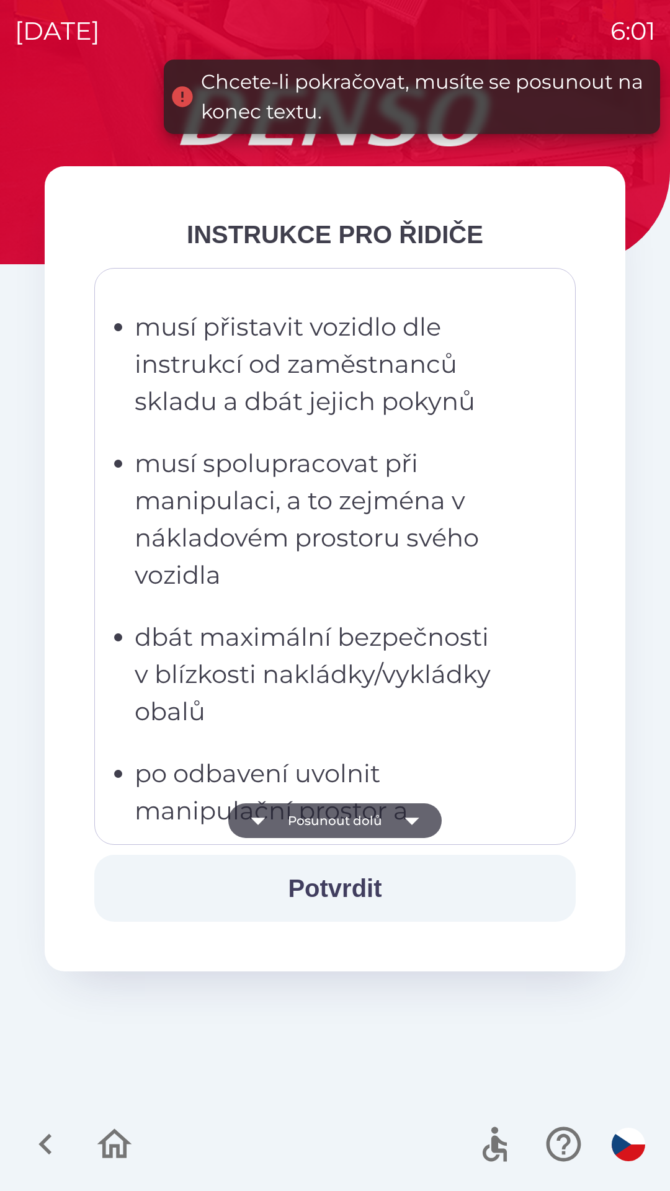
click at [398, 824] on icon "button" at bounding box center [412, 820] width 35 height 35
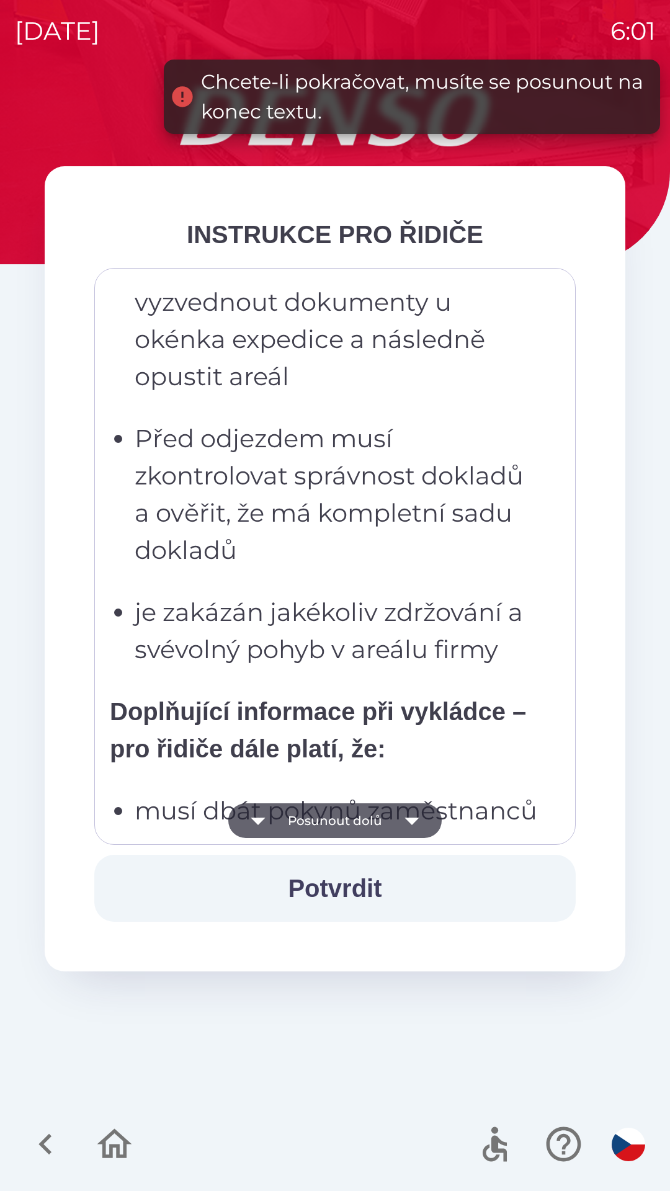
click at [406, 825] on icon "button" at bounding box center [412, 820] width 35 height 35
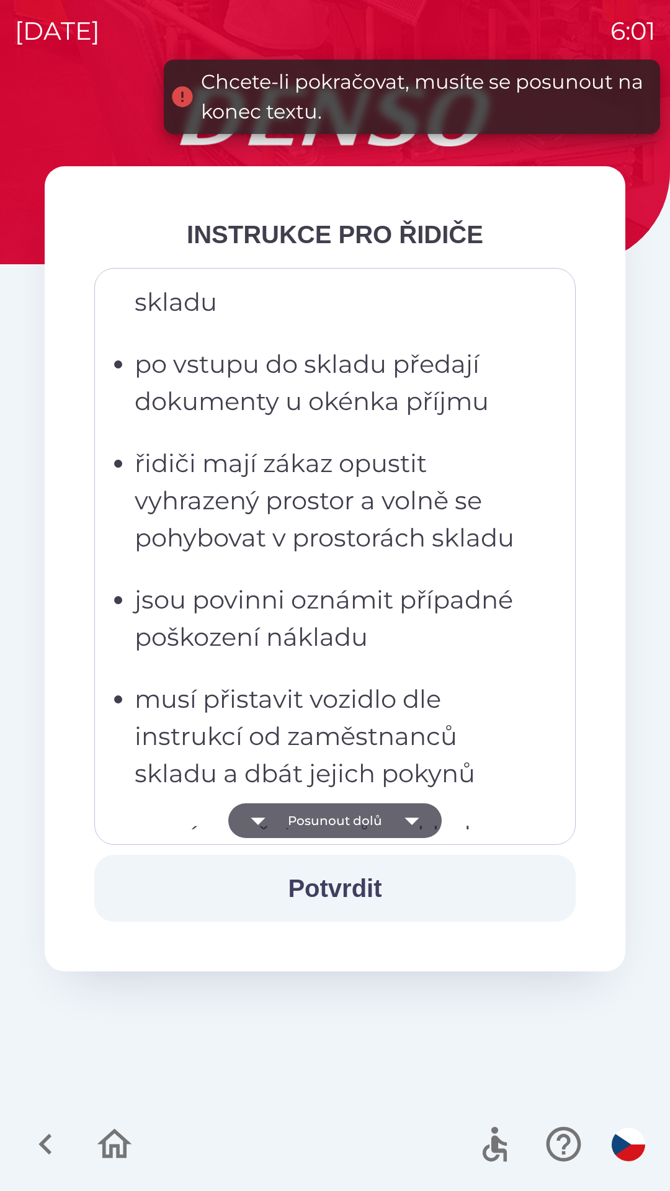
click at [409, 821] on icon "button" at bounding box center [411, 821] width 14 height 7
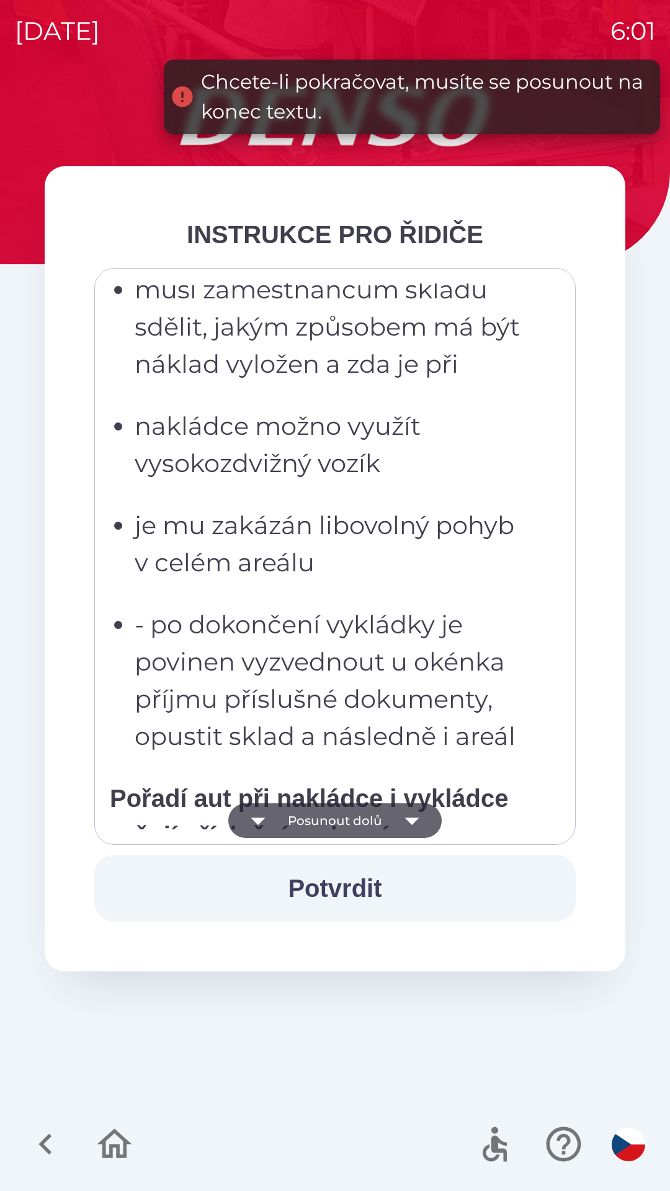
click at [411, 818] on icon "button" at bounding box center [411, 821] width 14 height 7
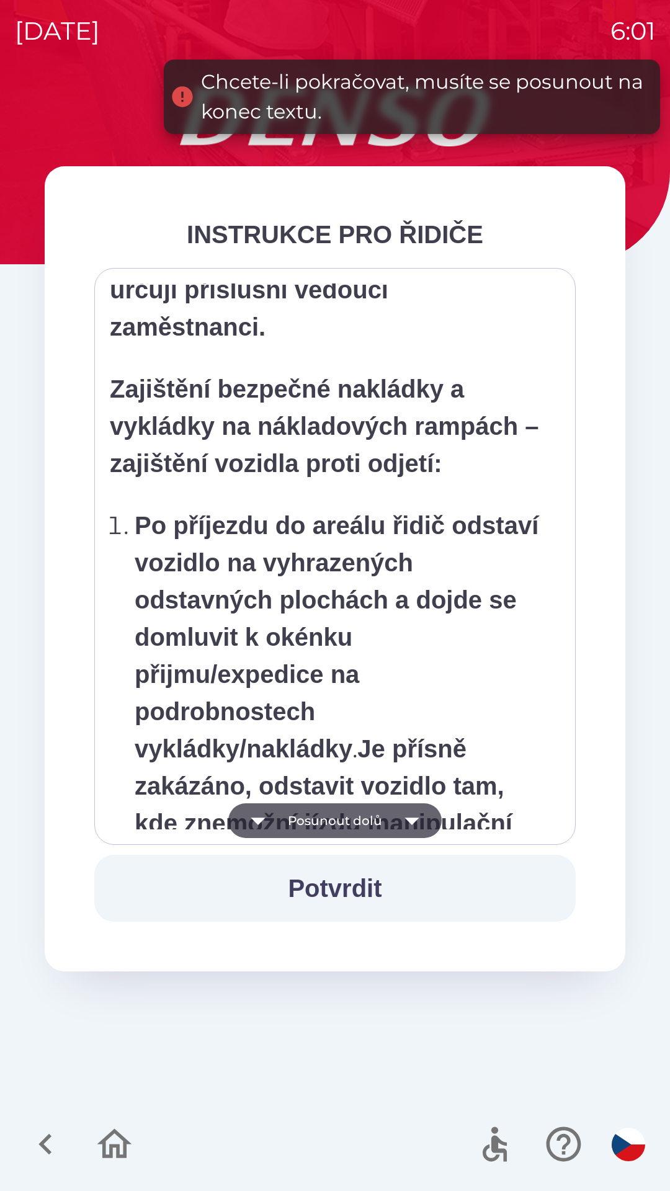
click at [403, 820] on icon "button" at bounding box center [412, 820] width 35 height 35
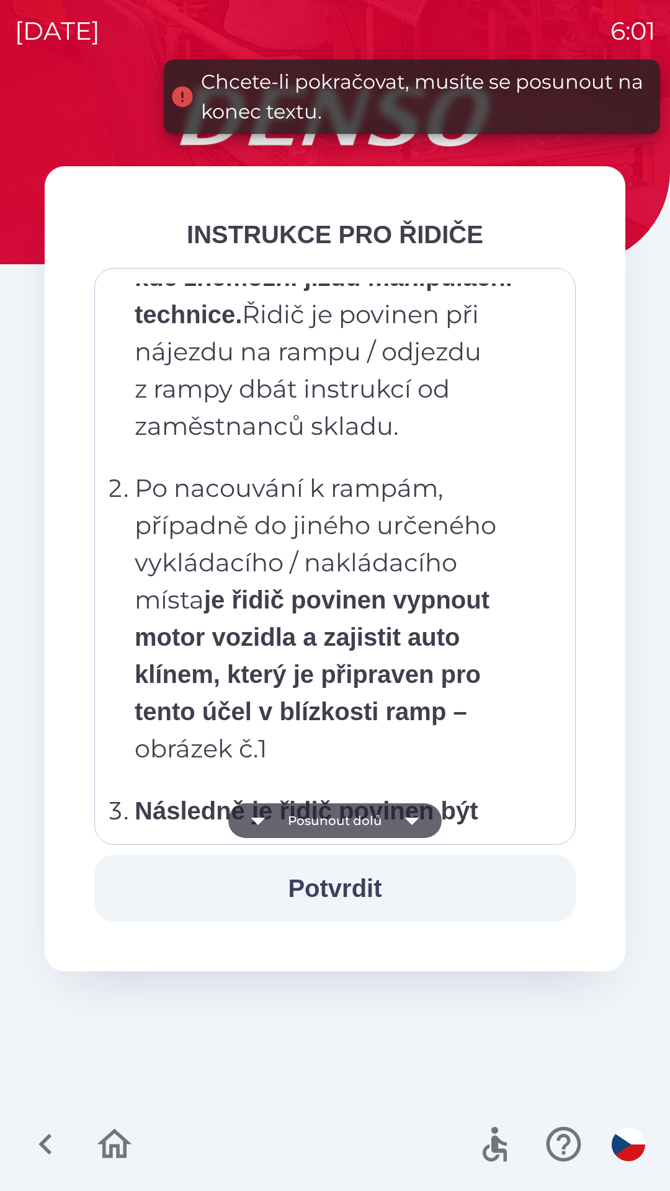
click at [406, 819] on icon "button" at bounding box center [411, 821] width 14 height 7
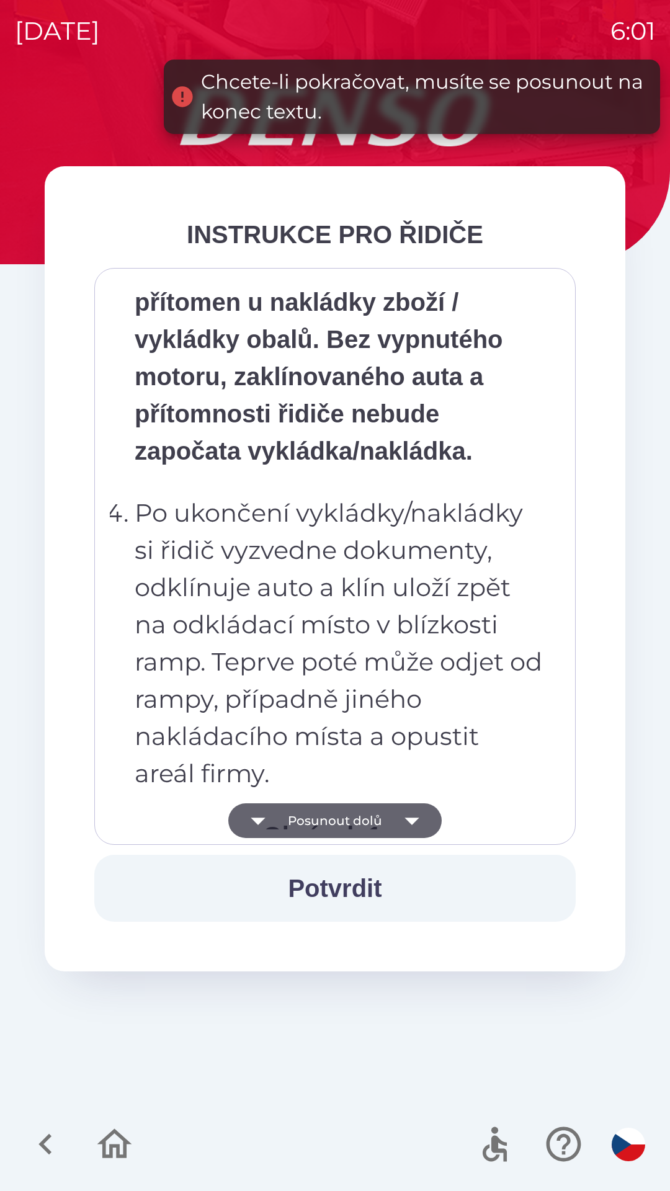
click at [398, 814] on icon "button" at bounding box center [412, 820] width 35 height 35
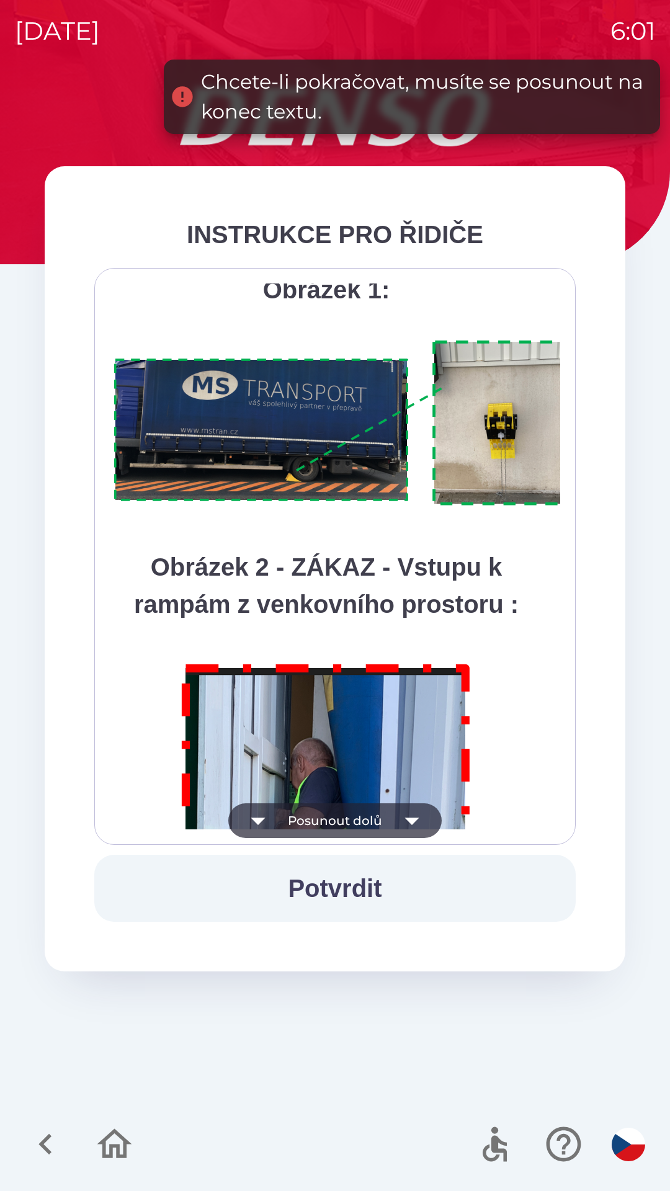
click at [393, 817] on button "Posunout dolů" at bounding box center [334, 820] width 213 height 35
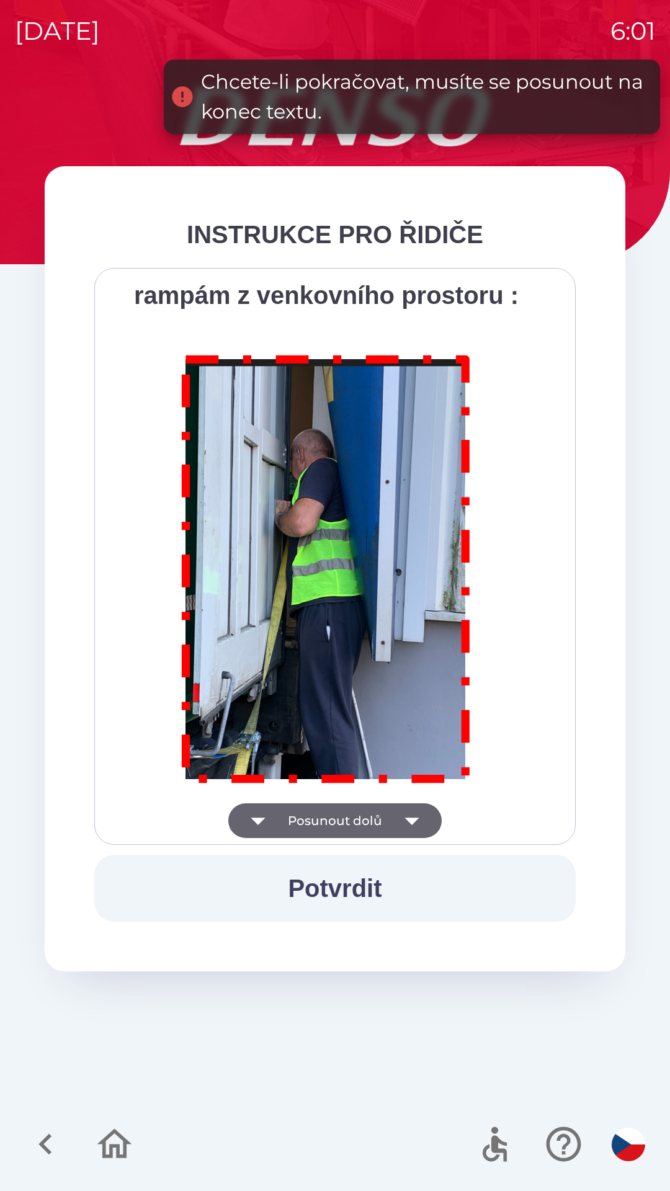
click at [389, 818] on div "Všichni řidiči přijíždějící do skladu firmy DENSO CZECH s.r.o. jsou po průjezdu…" at bounding box center [335, 556] width 450 height 546
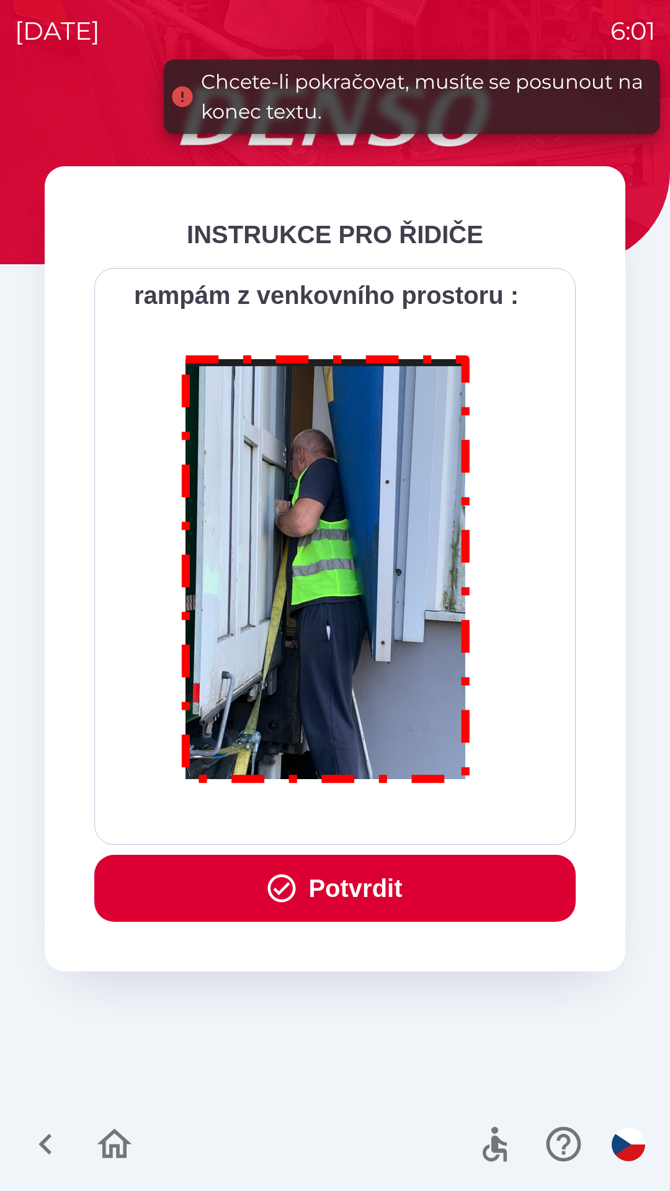
click at [398, 808] on div "Všichni řidiči přijíždějící do skladu firmy DENSO CZECH s.r.o. jsou po průjezdu…" at bounding box center [335, 556] width 450 height 546
click at [377, 880] on button "Potvrdit" at bounding box center [334, 888] width 481 height 67
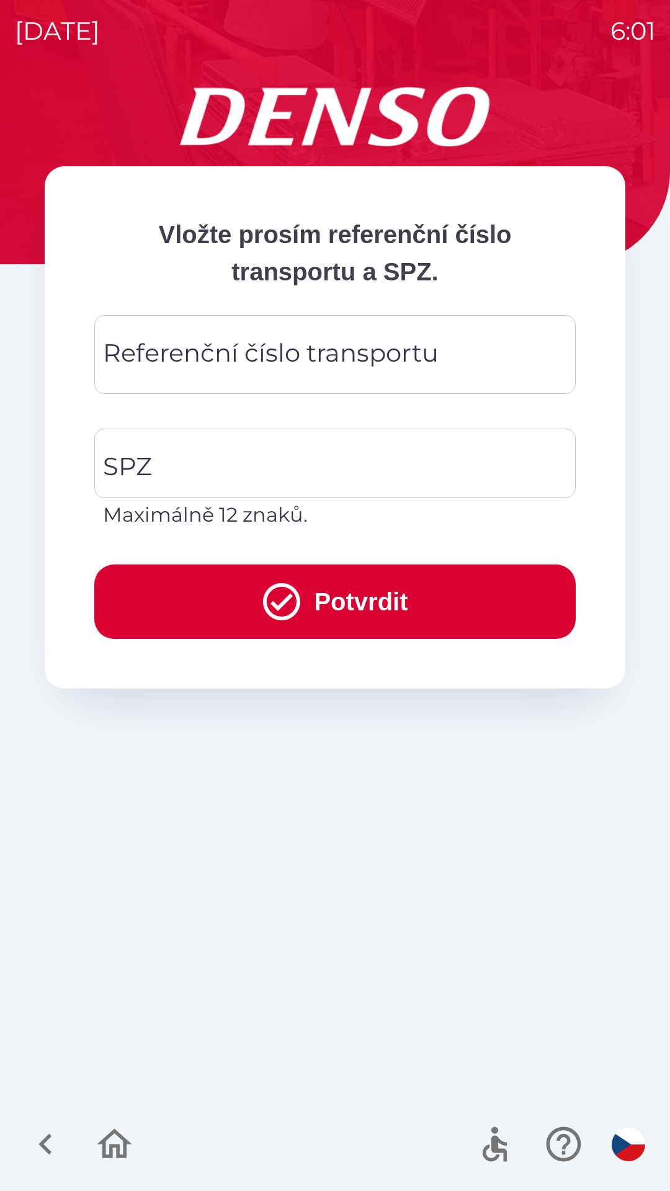
click at [378, 352] on div "Referenční číslo transportu Referenční číslo transportu" at bounding box center [334, 354] width 481 height 79
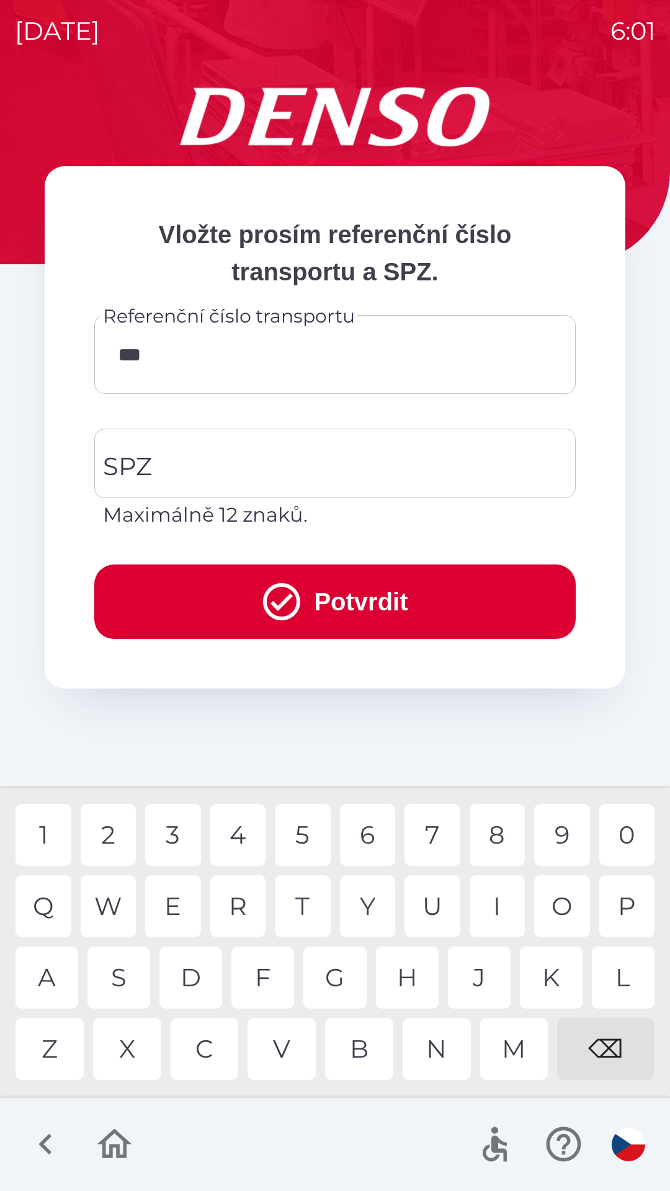
click at [61, 972] on div "A" at bounding box center [47, 978] width 63 height 62
click at [179, 837] on div "3" at bounding box center [173, 835] width 56 height 62
click at [177, 834] on div "3" at bounding box center [173, 835] width 56 height 62
click at [619, 823] on div "0" at bounding box center [627, 835] width 56 height 62
type input "**********"
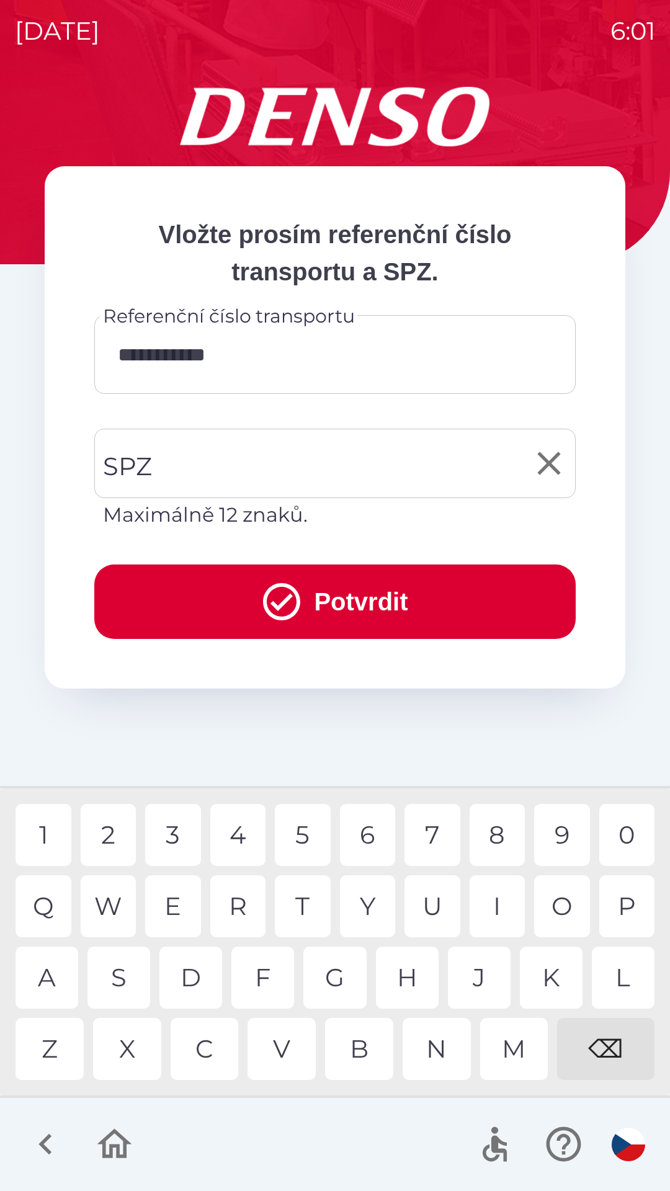
click at [223, 468] on input "SPZ" at bounding box center [326, 463] width 452 height 58
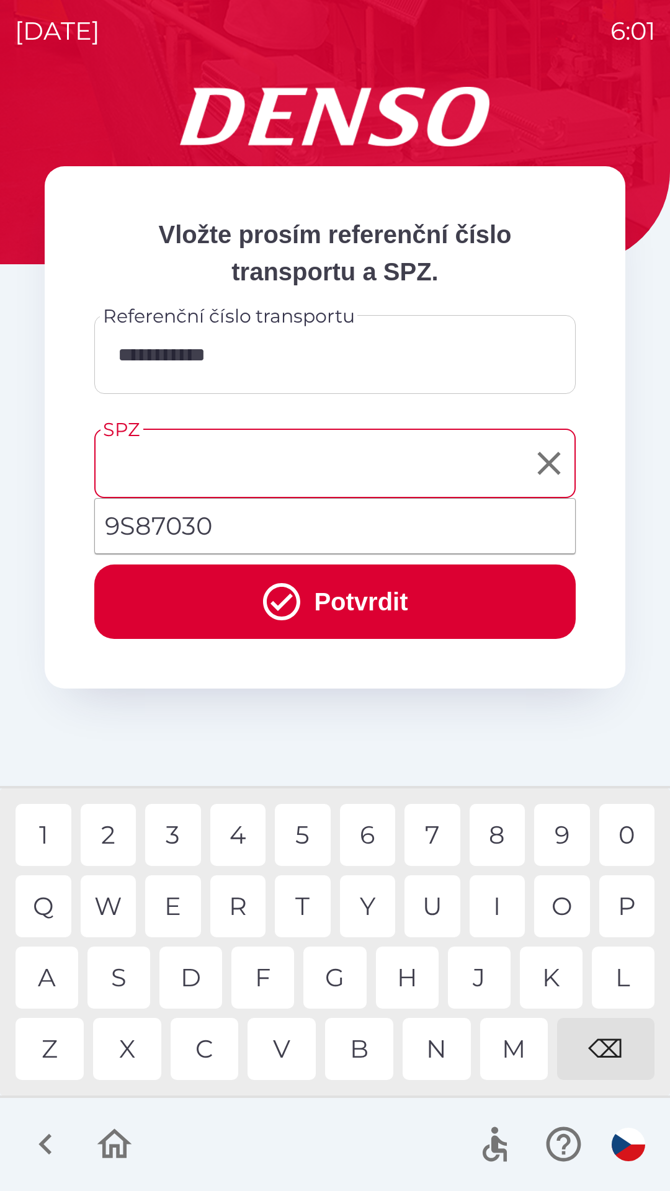
click at [178, 529] on li "9S87030" at bounding box center [335, 526] width 480 height 45
type input "*******"
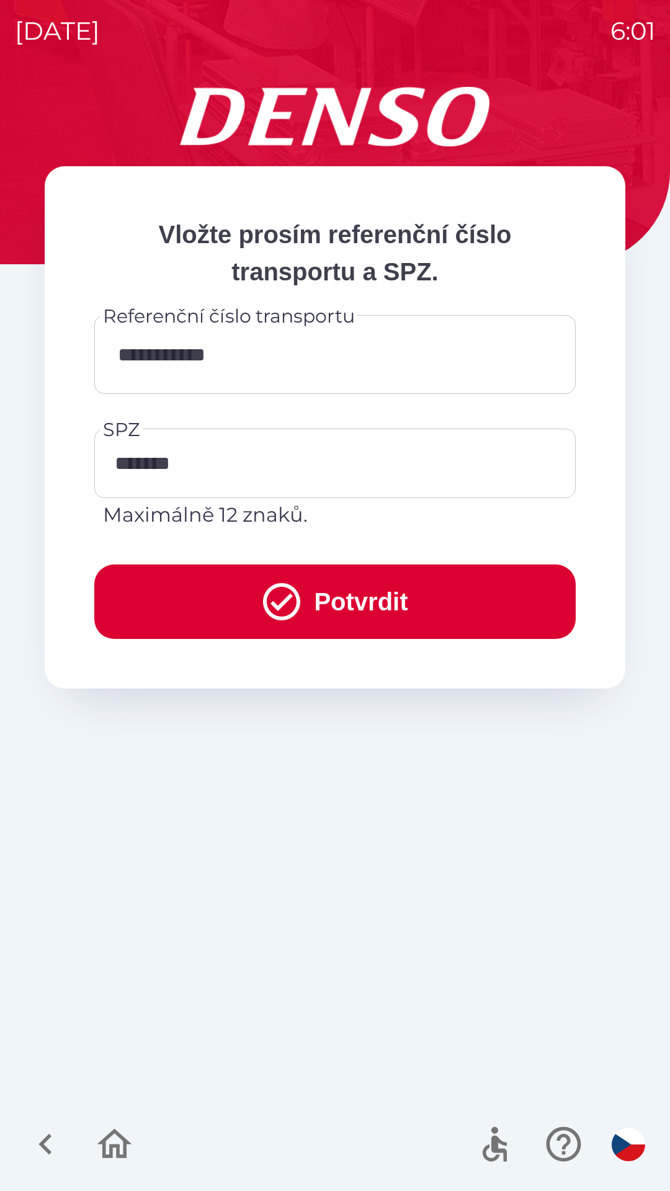
click at [339, 615] on button "Potvrdit" at bounding box center [334, 601] width 481 height 74
